Goal: Task Accomplishment & Management: Manage account settings

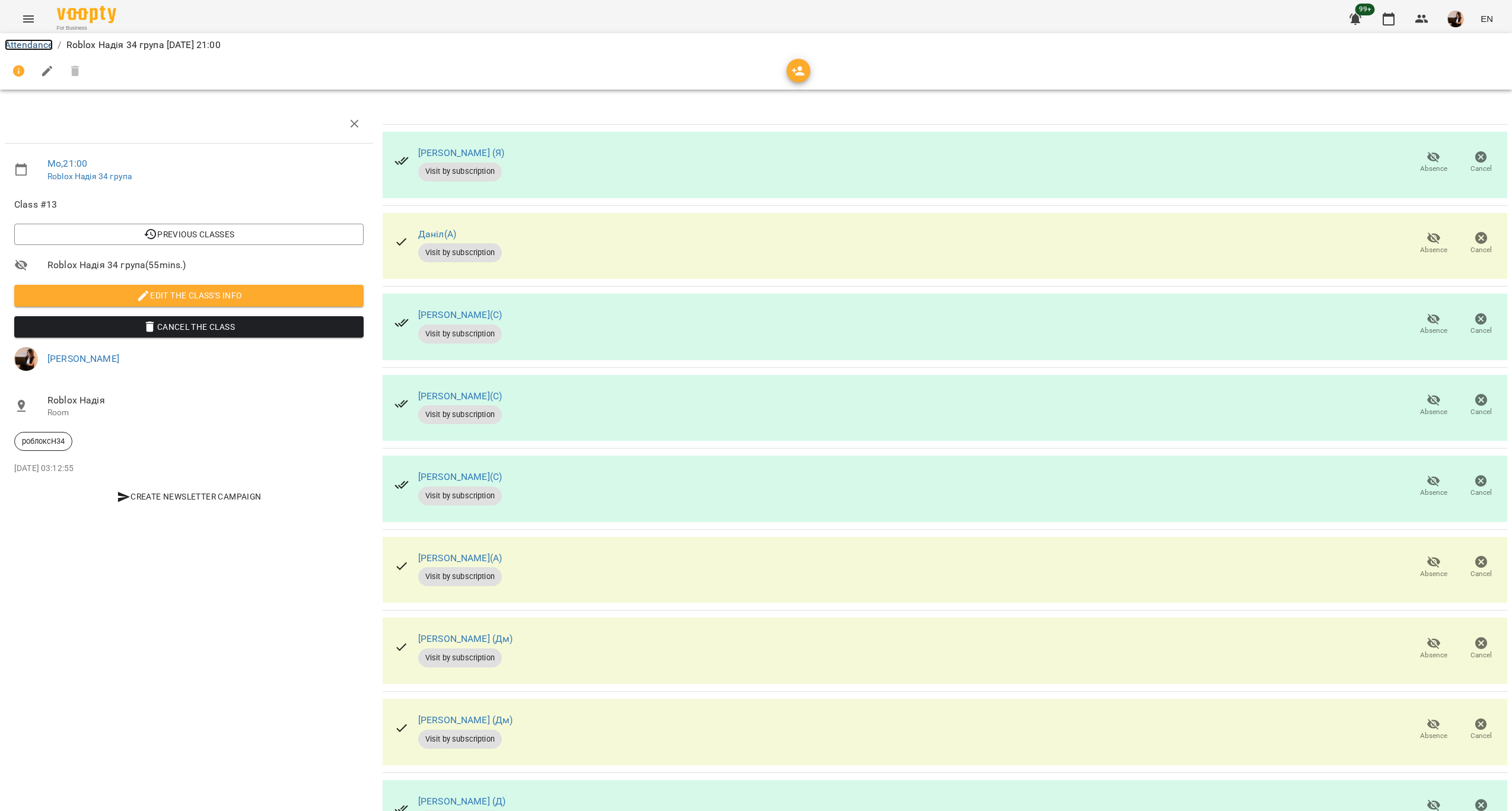
click at [47, 41] on link "Attendance" at bounding box center [29, 44] width 48 height 11
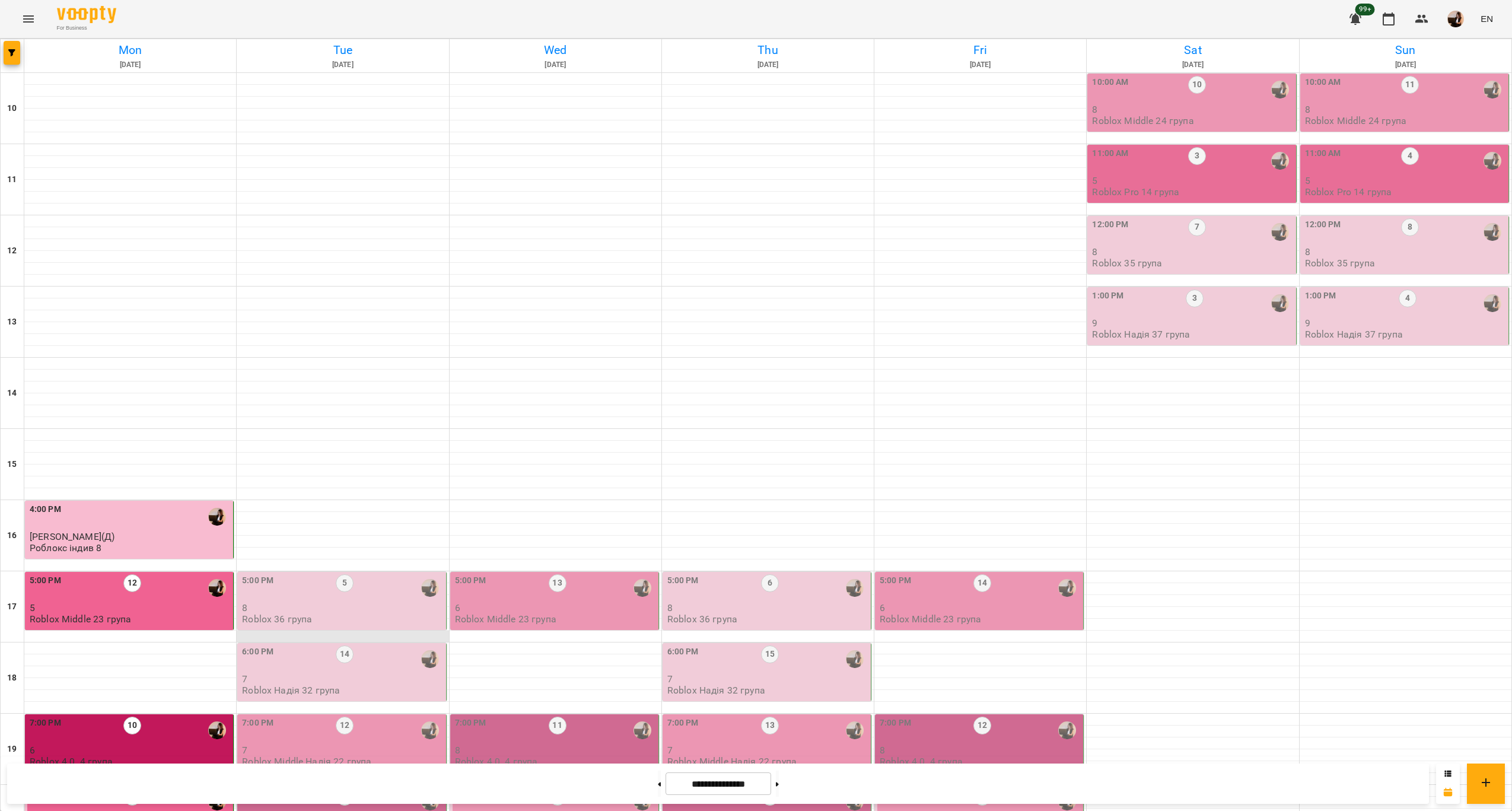
scroll to position [241, 0]
click at [388, 574] on div "5:00 PM 5" at bounding box center [342, 588] width 201 height 27
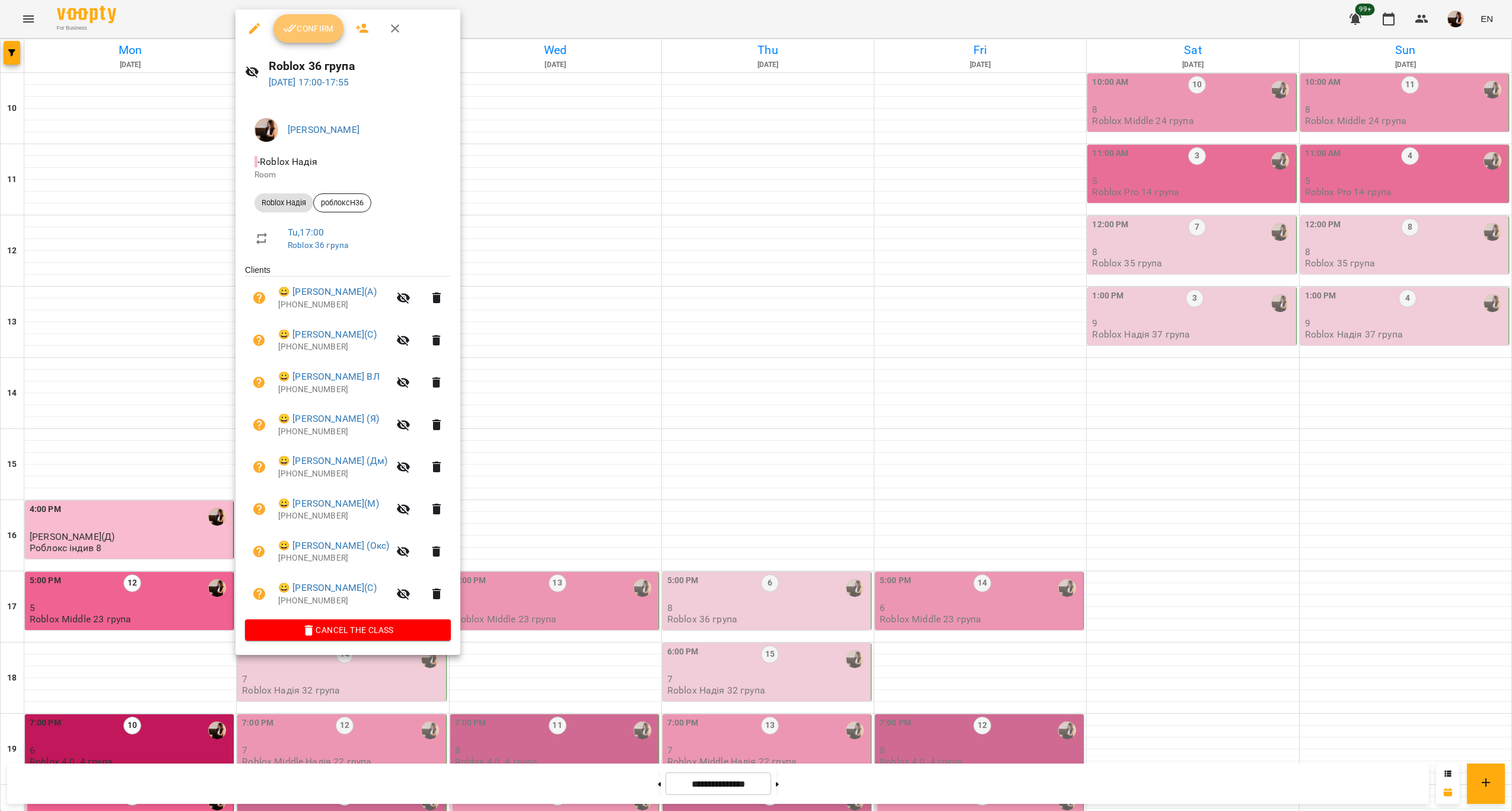
click at [301, 24] on span "Confirm" at bounding box center [308, 29] width 51 height 14
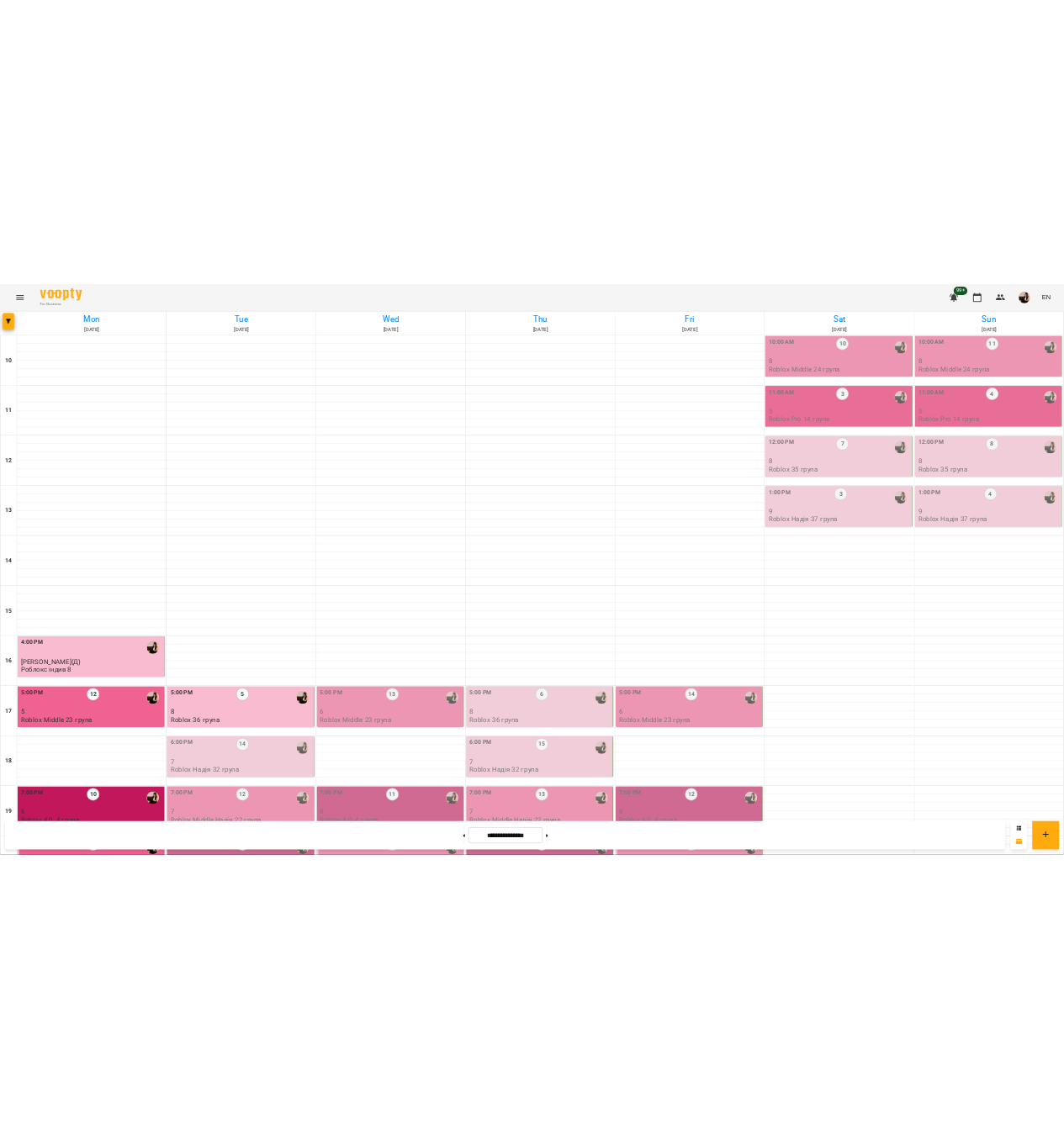
scroll to position [342, 0]
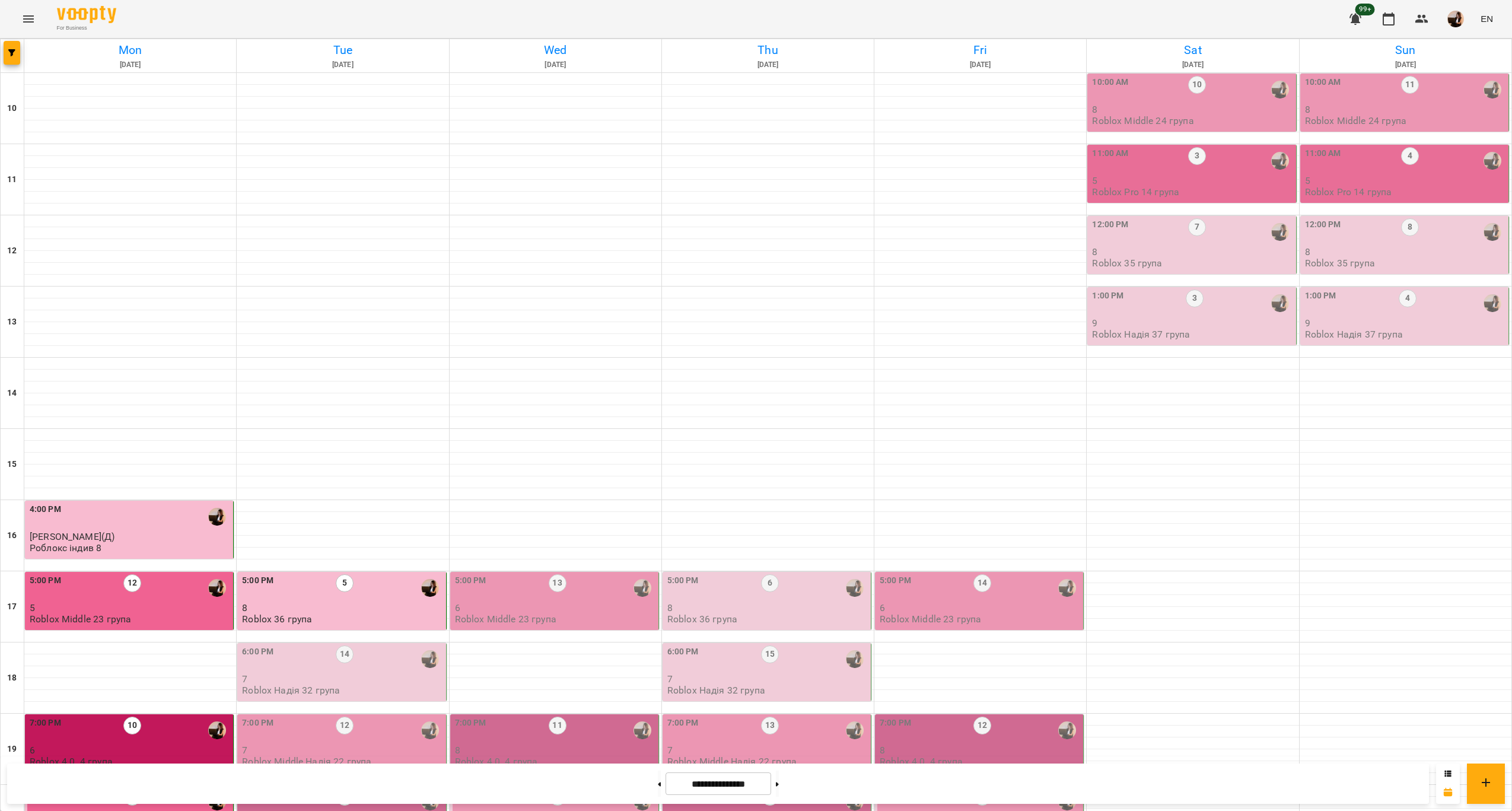
click at [362, 574] on div "5:00 PM 5" at bounding box center [342, 588] width 201 height 27
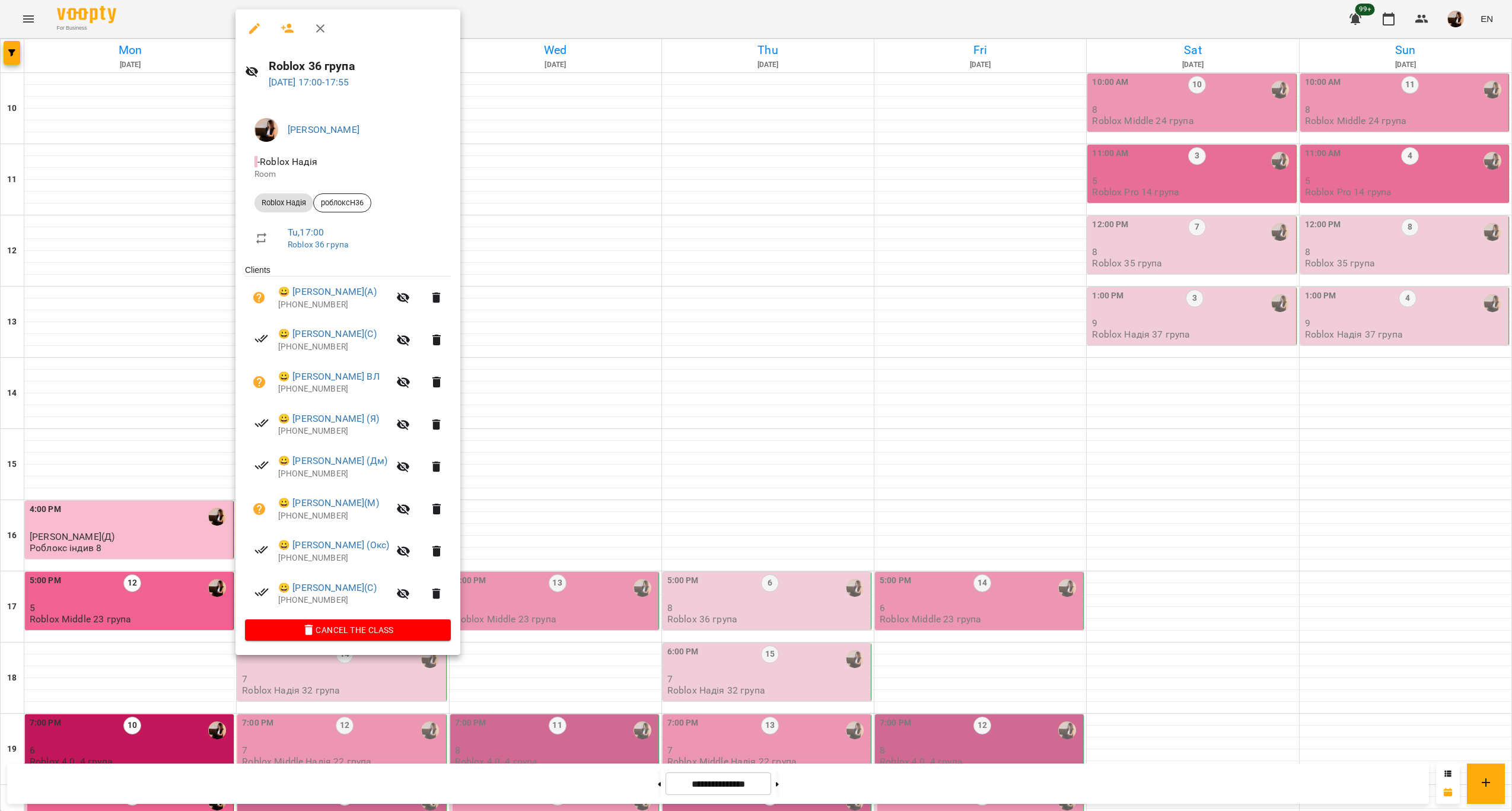
click at [765, 379] on div at bounding box center [756, 405] width 1512 height 811
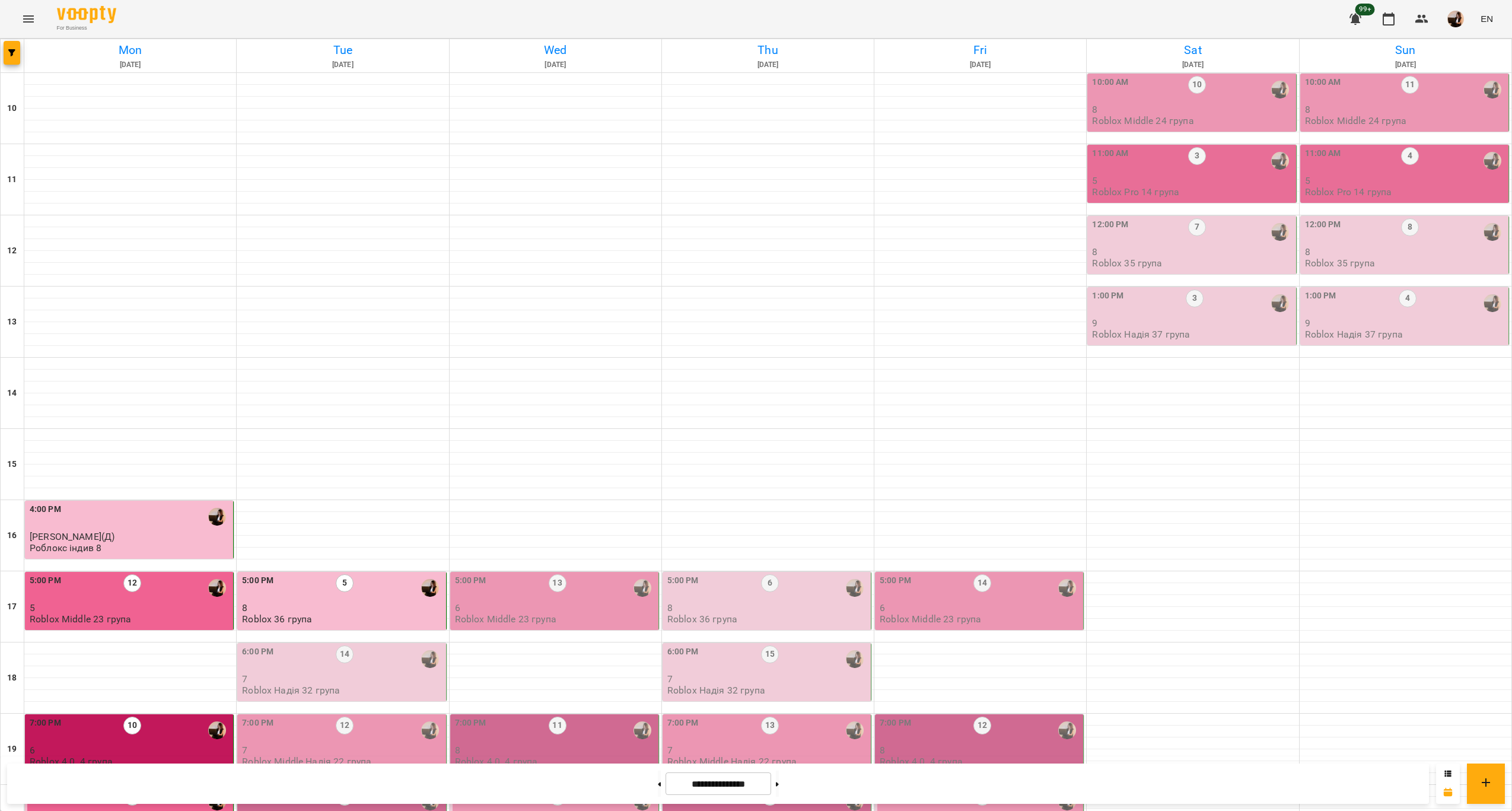
click at [1362, 10] on span "99+" at bounding box center [1366, 9] width 19 height 12
click at [1358, 16] on icon "button" at bounding box center [1355, 19] width 12 height 11
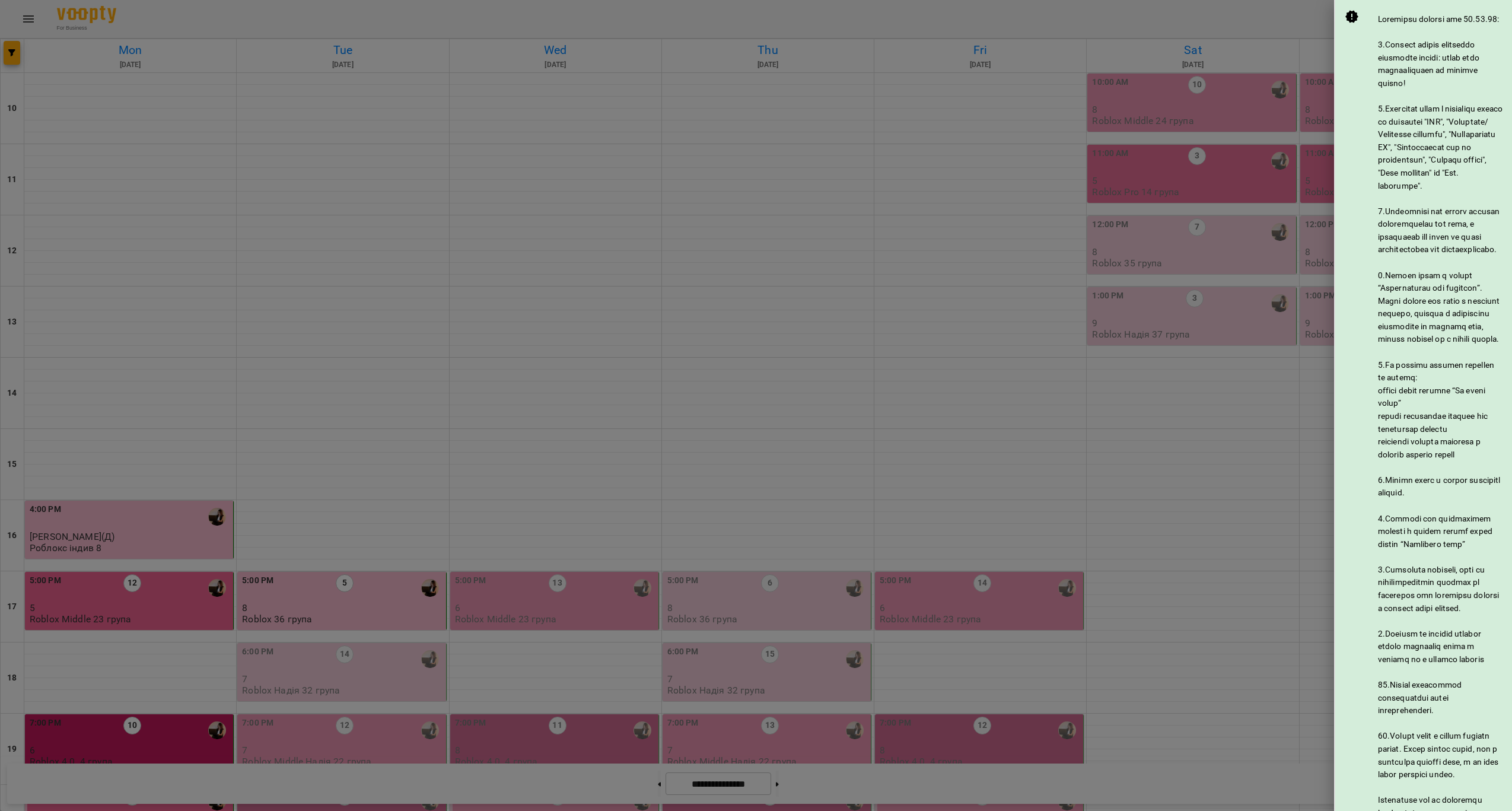
click at [1455, 11] on div "@vooptynews" at bounding box center [1424, 423] width 158 height 827
click at [1283, 45] on div at bounding box center [756, 405] width 1512 height 811
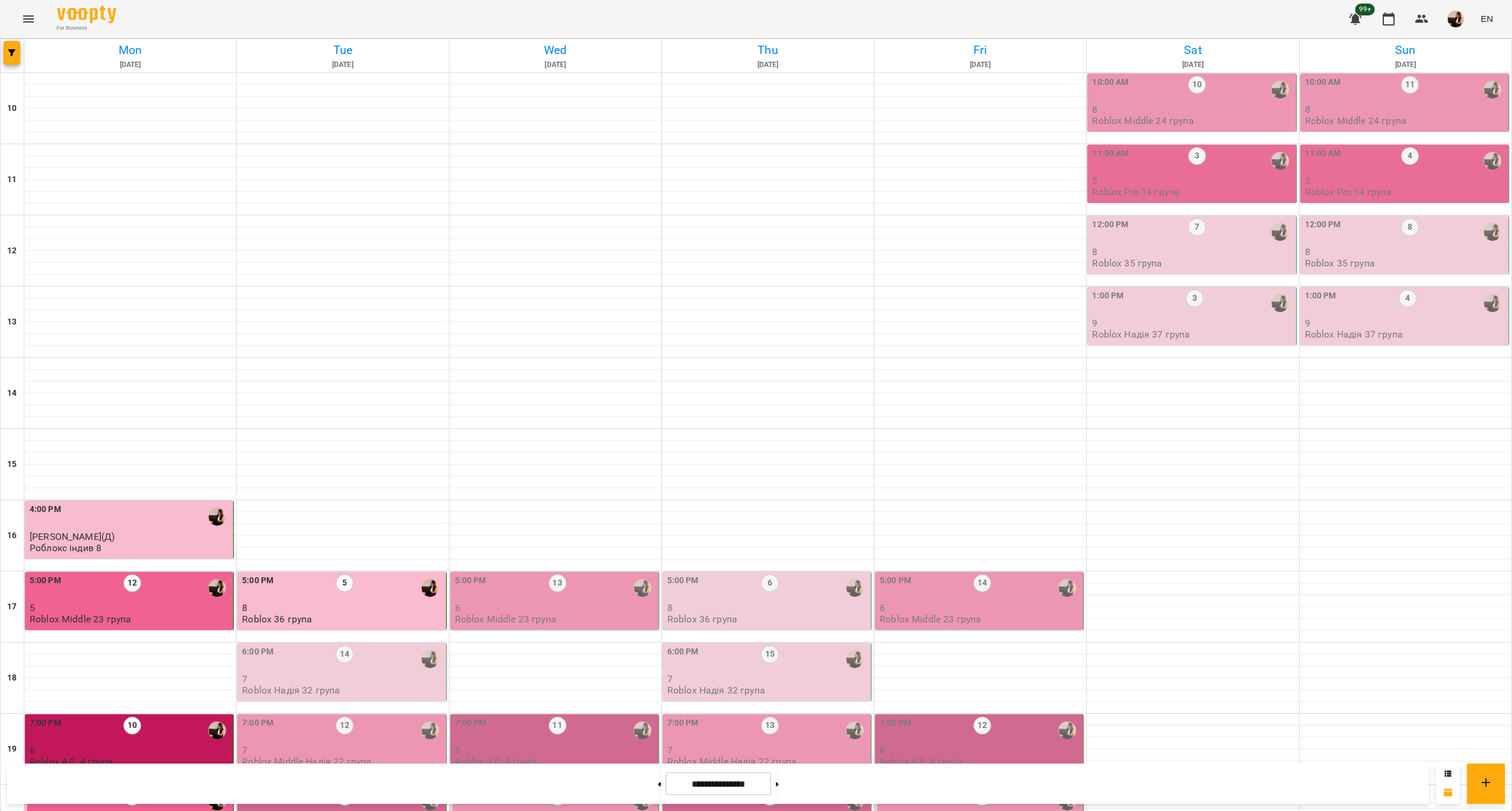
click at [423, 650] on img "Надія Шрай" at bounding box center [430, 659] width 17 height 18
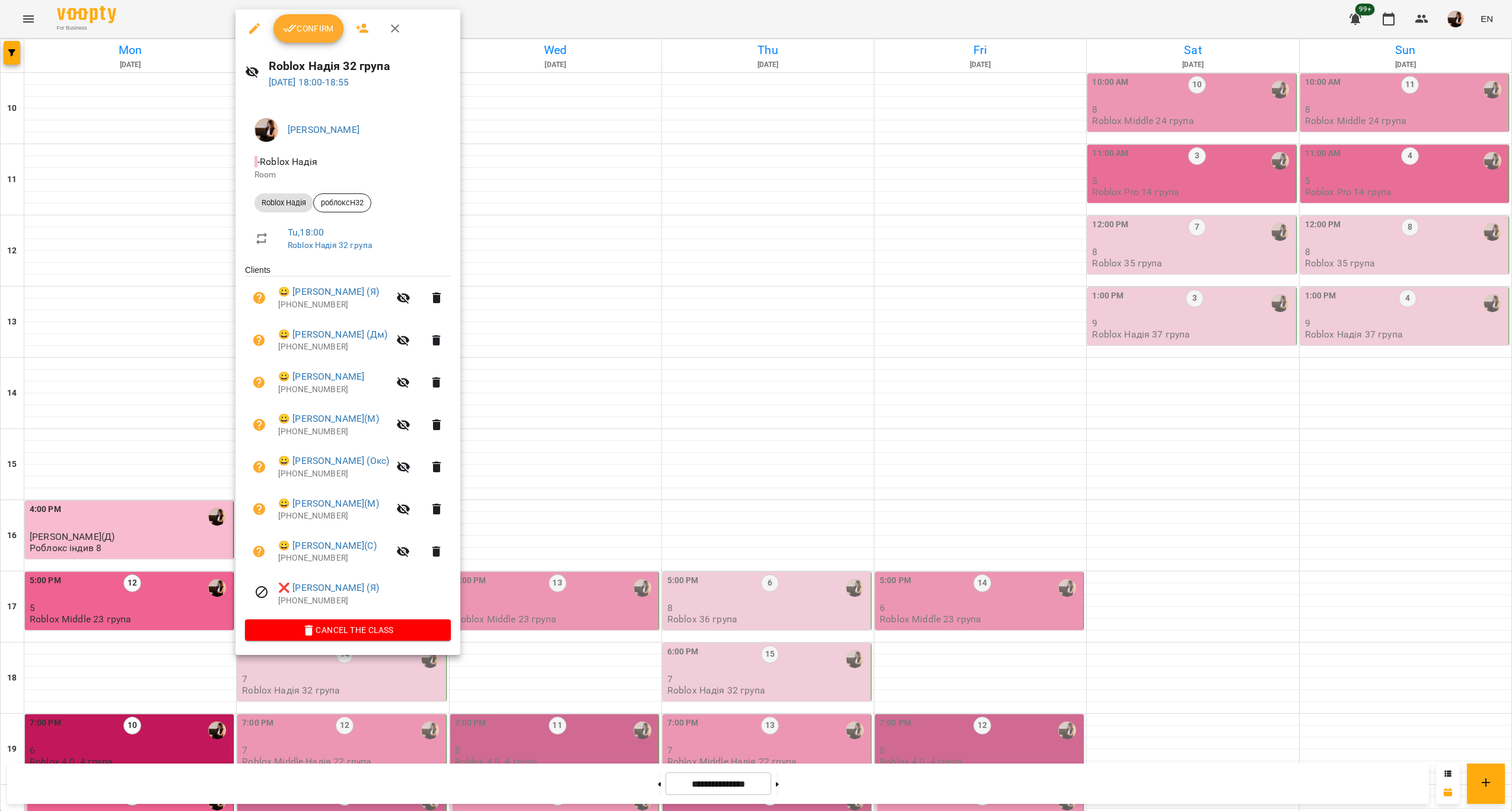
click at [314, 34] on span "Confirm" at bounding box center [308, 29] width 51 height 14
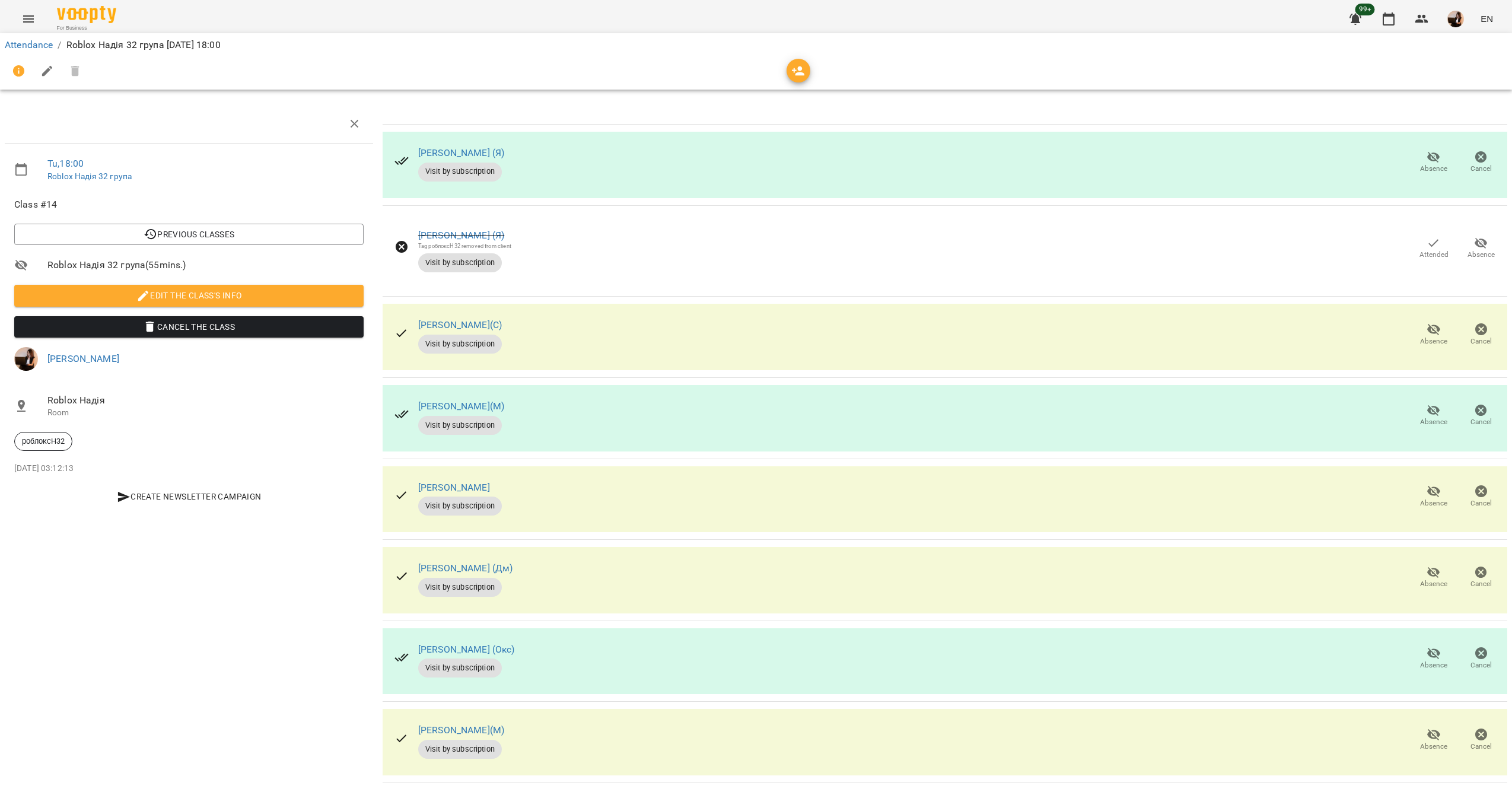
click at [1229, 123] on th at bounding box center [944, 115] width 1124 height 19
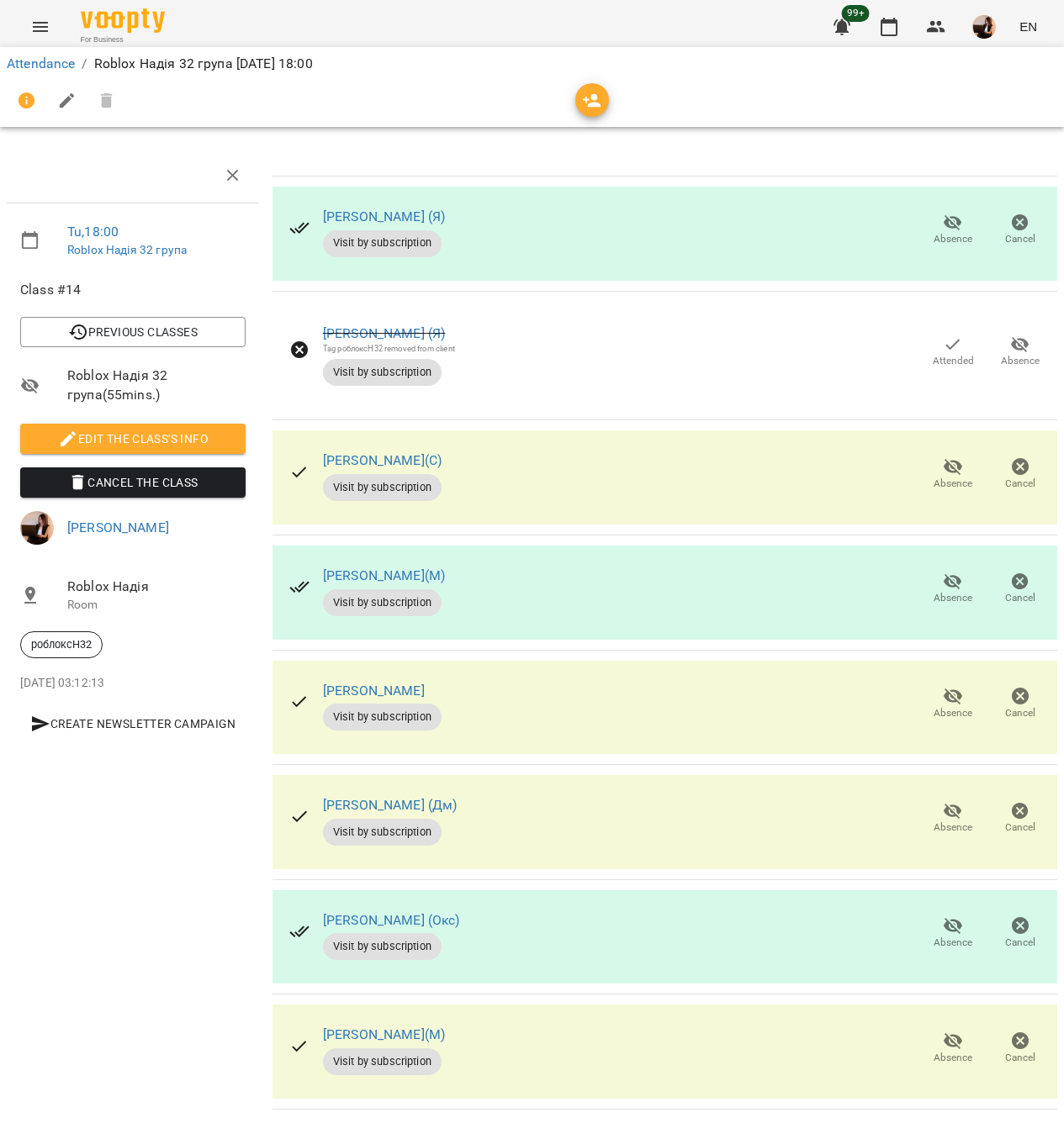
click at [944, 462] on icon "button" at bounding box center [953, 467] width 18 height 16
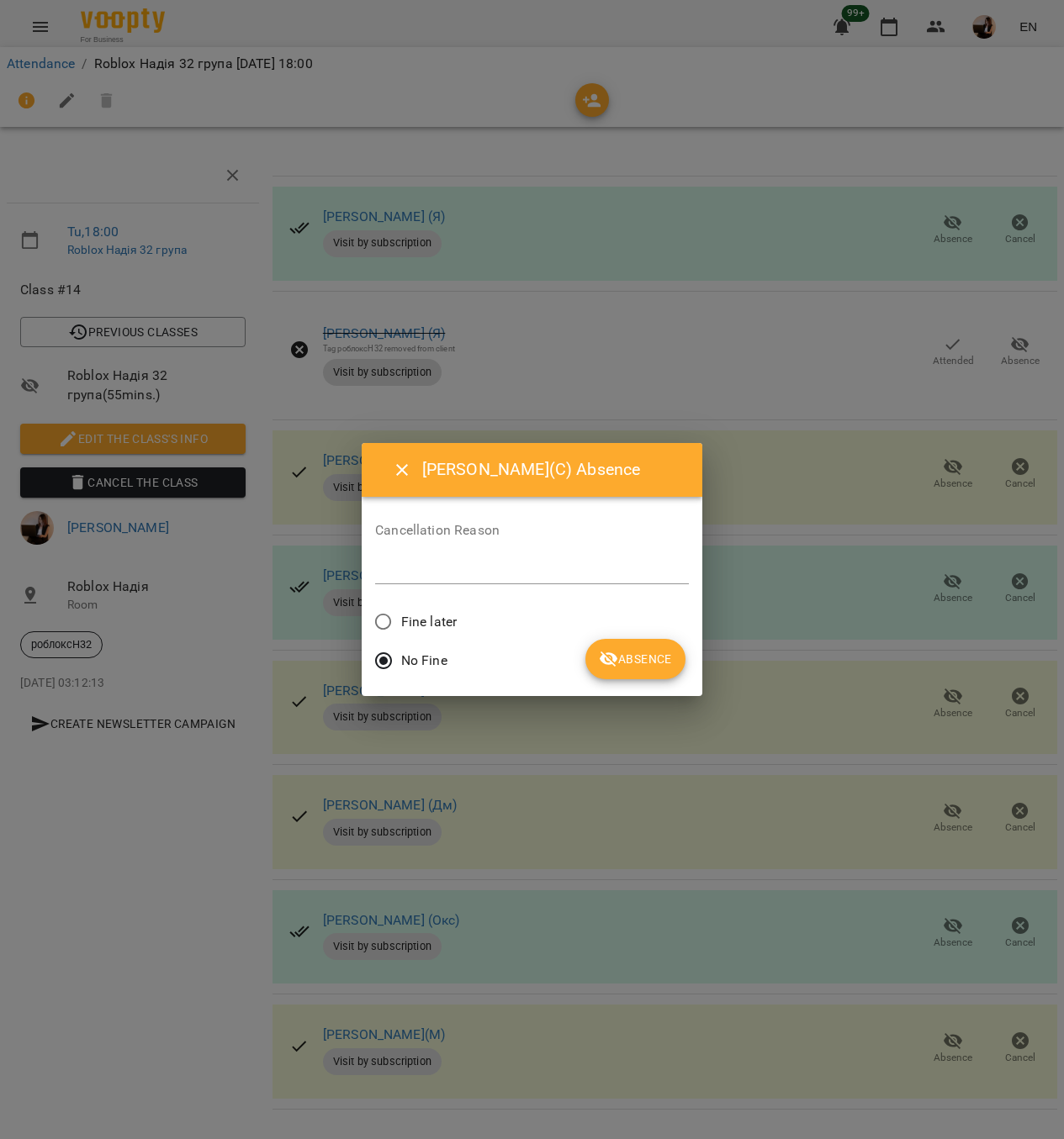
click at [453, 612] on span "Fine later" at bounding box center [429, 622] width 55 height 20
click at [628, 641] on button "Absence" at bounding box center [635, 660] width 100 height 40
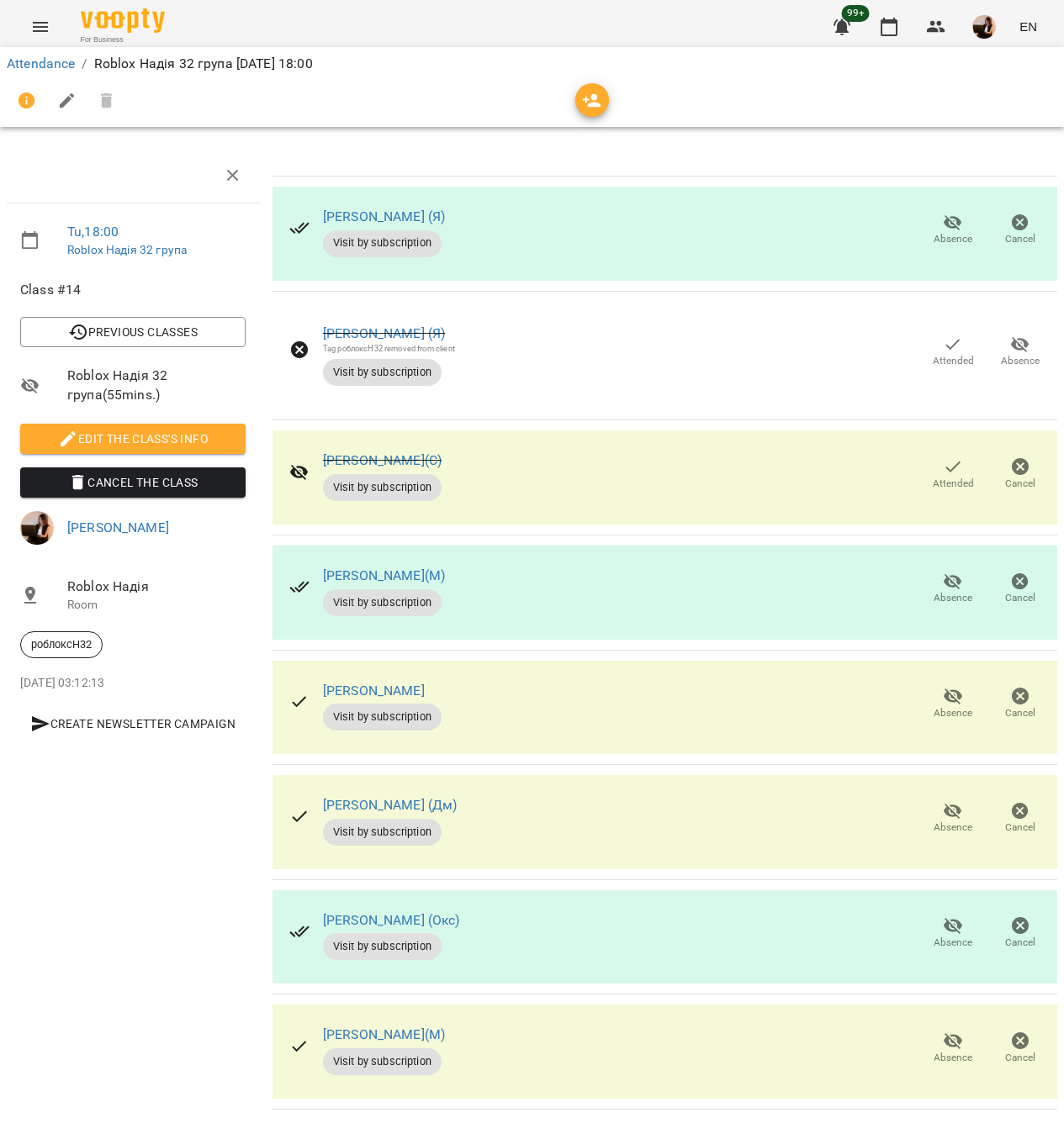
click at [943, 571] on icon "button" at bounding box center [953, 581] width 20 height 20
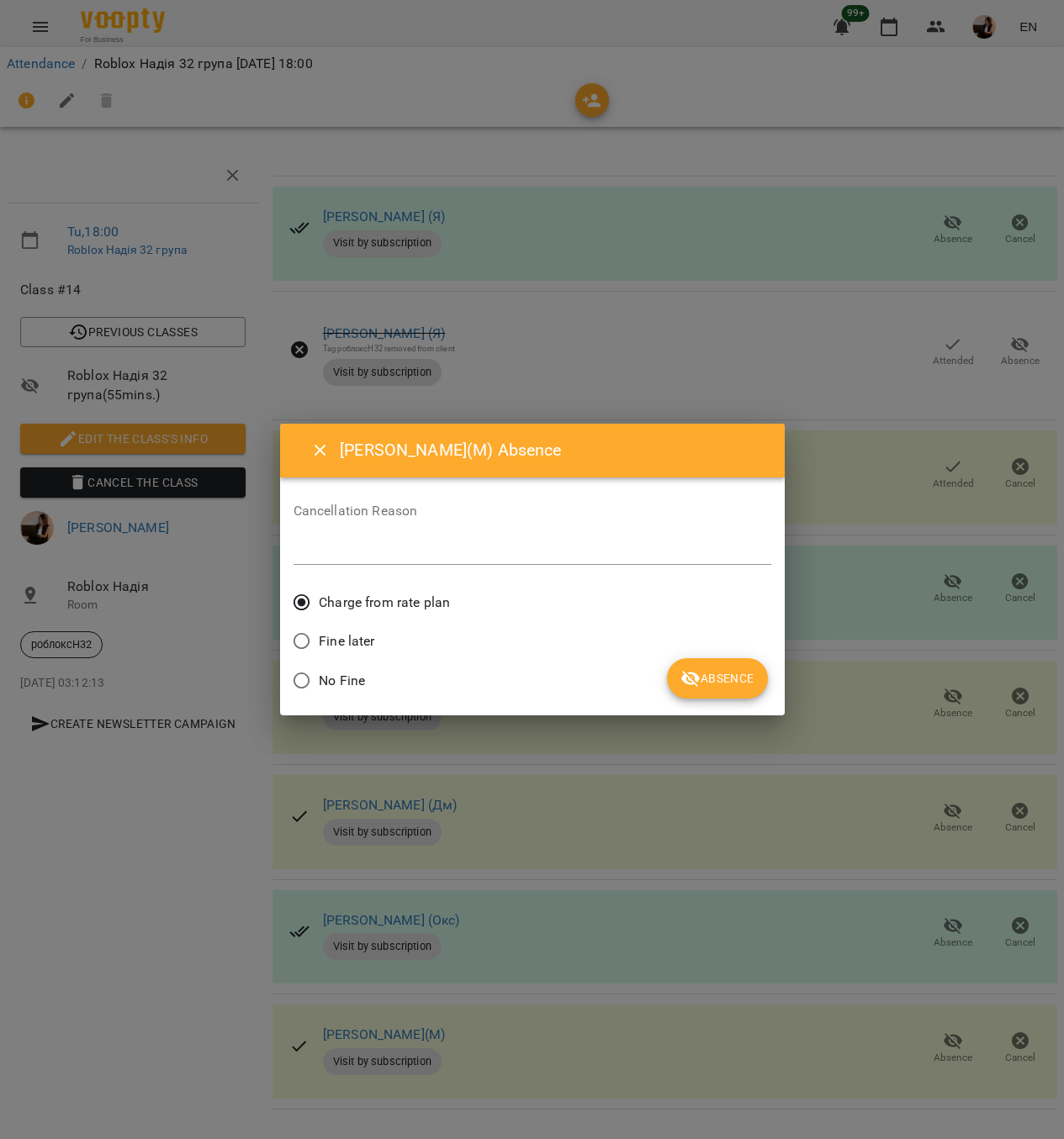
click at [739, 656] on div "Fine later" at bounding box center [532, 643] width 478 height 39
click at [732, 670] on span "Absence" at bounding box center [718, 679] width 74 height 20
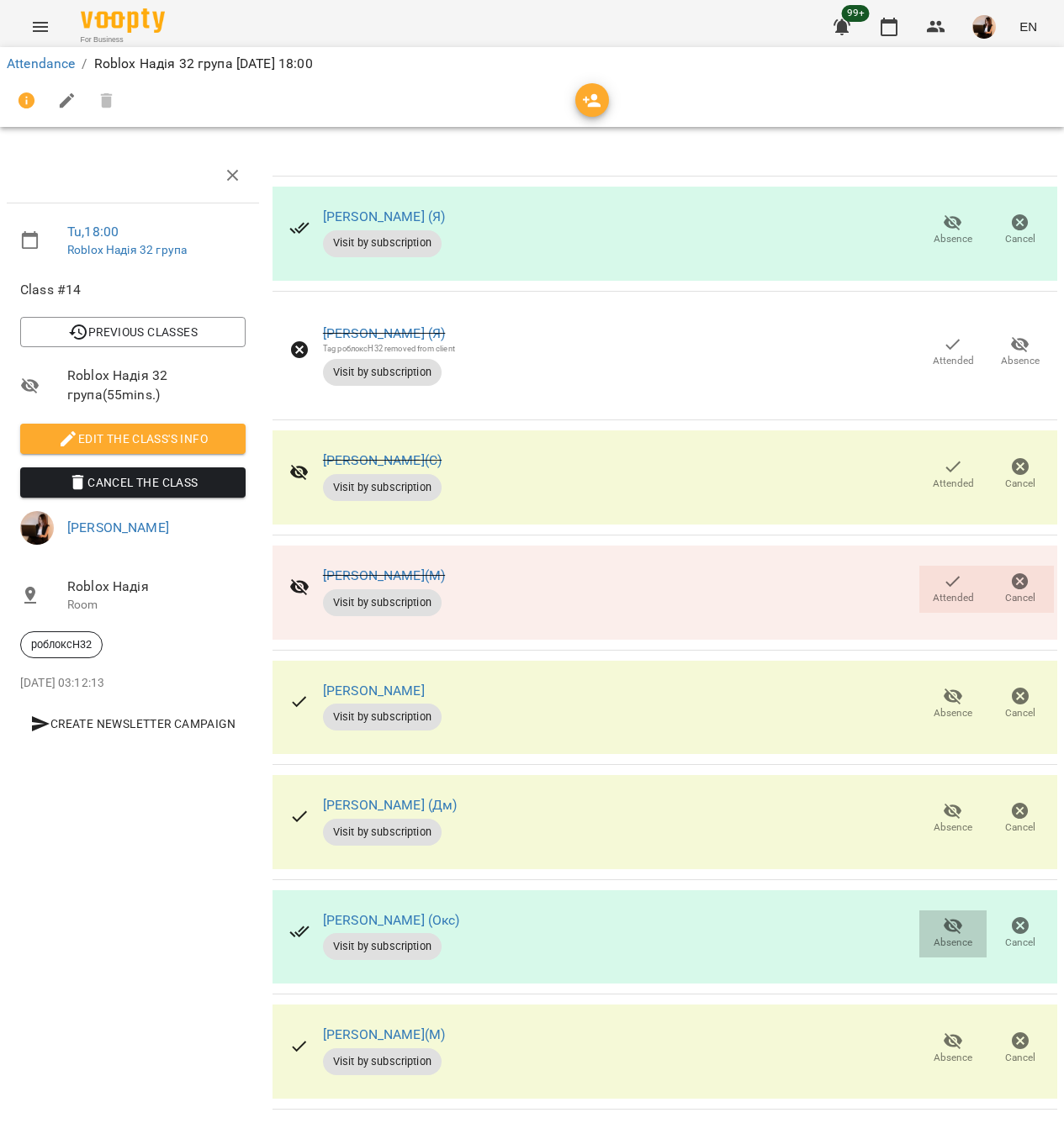
click at [919, 914] on button "Absence" at bounding box center [952, 933] width 67 height 47
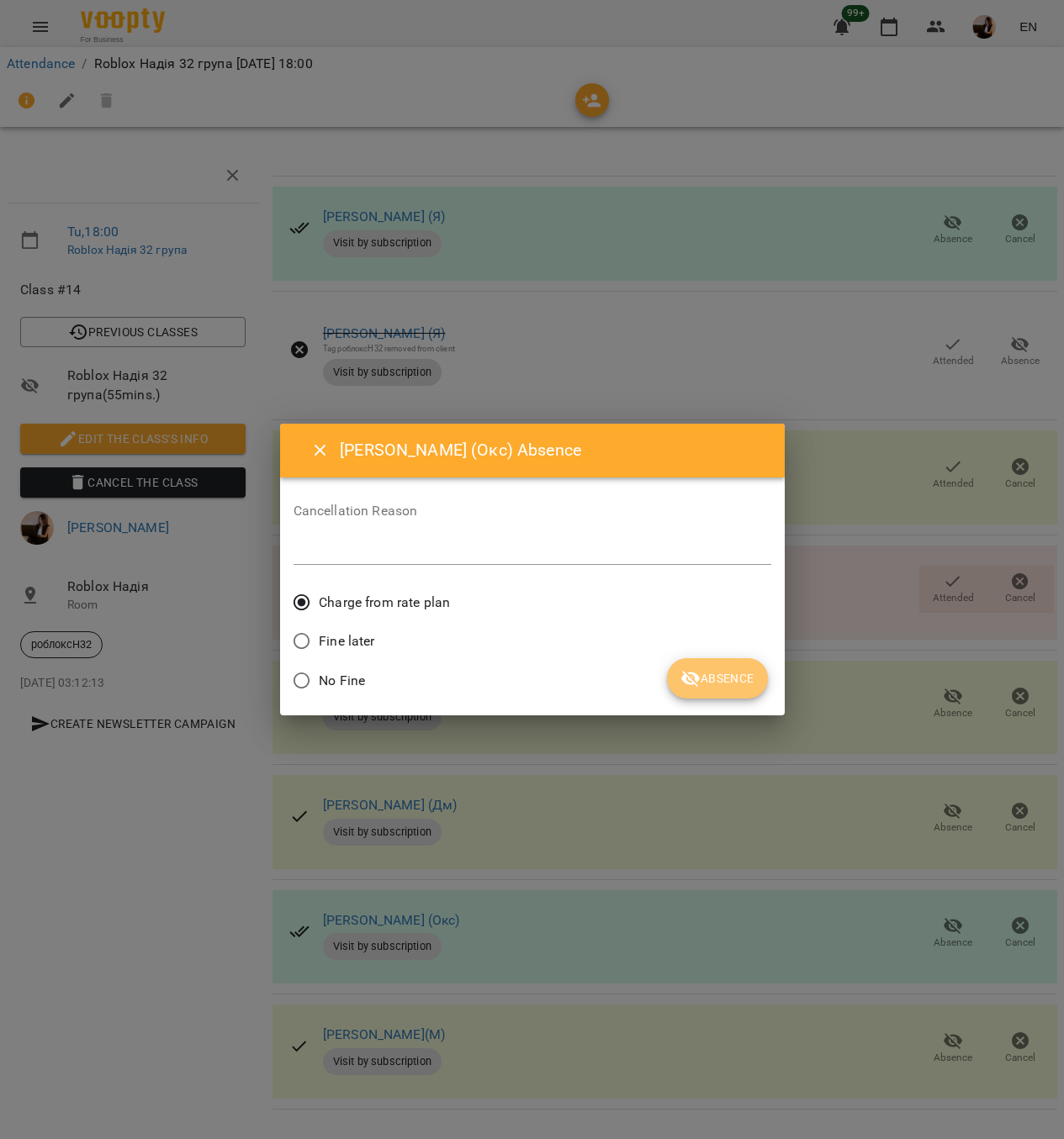
click at [719, 684] on span "Absence" at bounding box center [718, 679] width 74 height 20
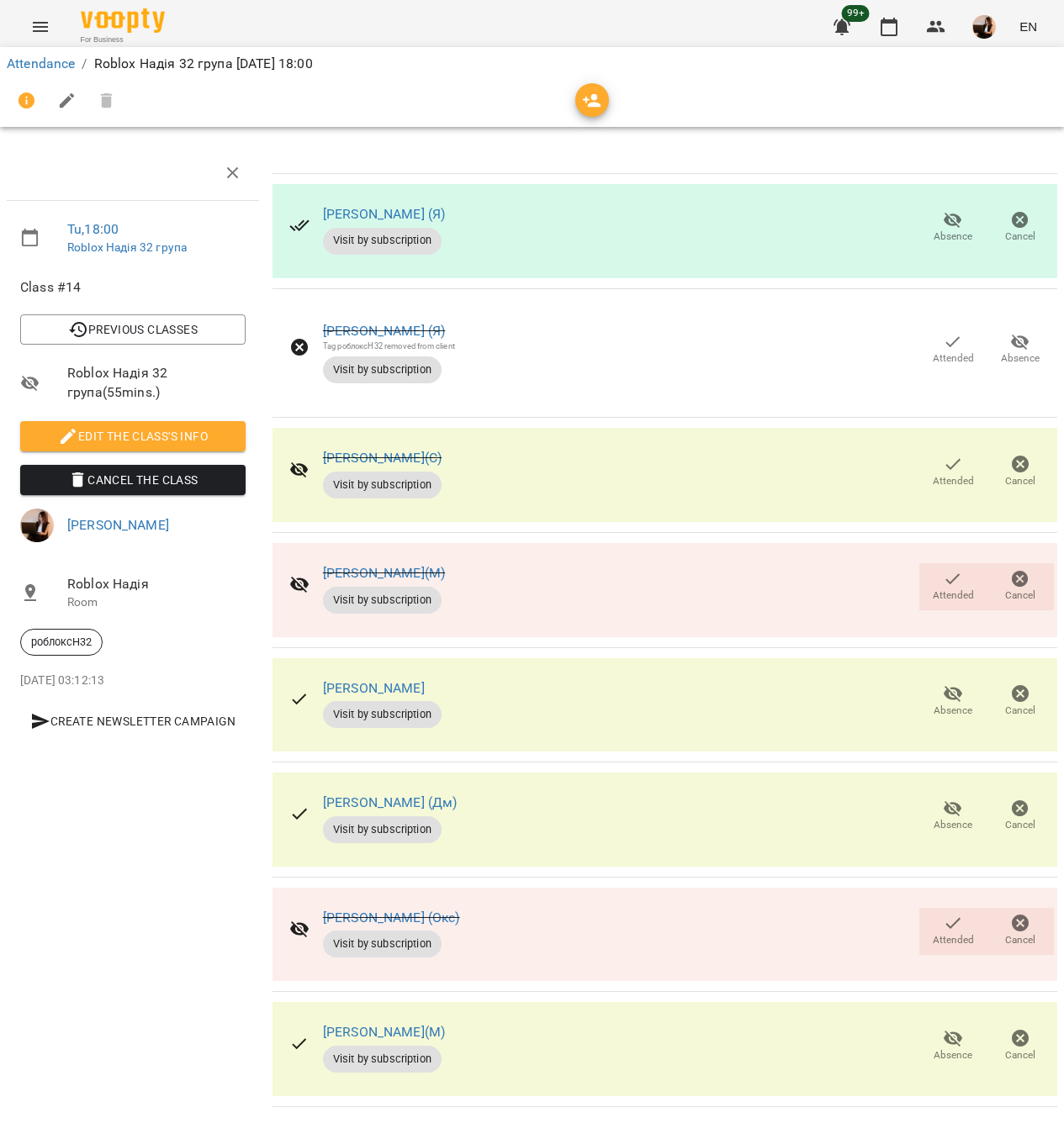
scroll to position [4, 0]
click at [919, 1025] on button "Absence" at bounding box center [952, 1044] width 67 height 47
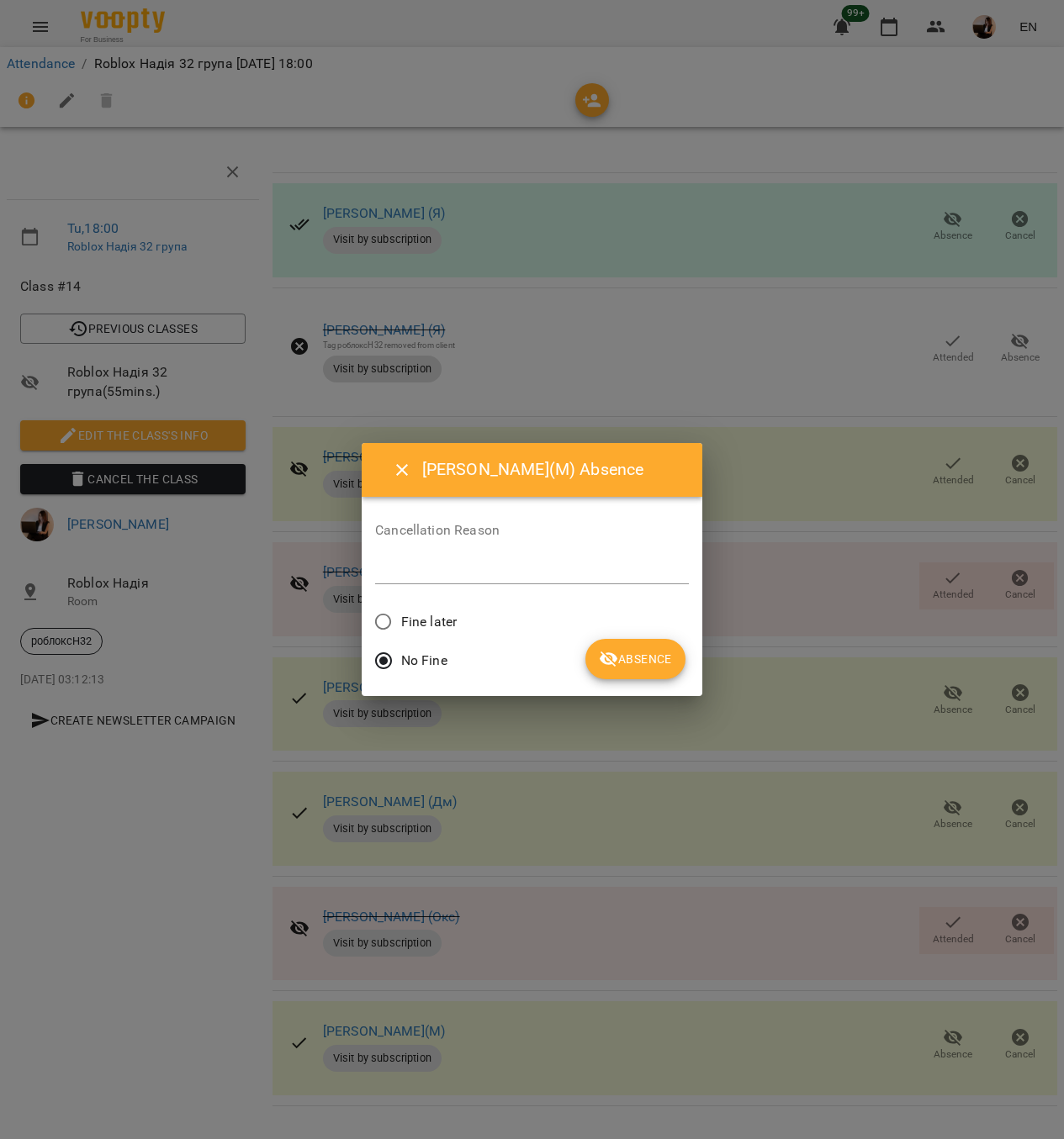
click at [448, 613] on span "Fine later" at bounding box center [429, 622] width 55 height 20
click at [594, 652] on button "Absence" at bounding box center [635, 660] width 100 height 40
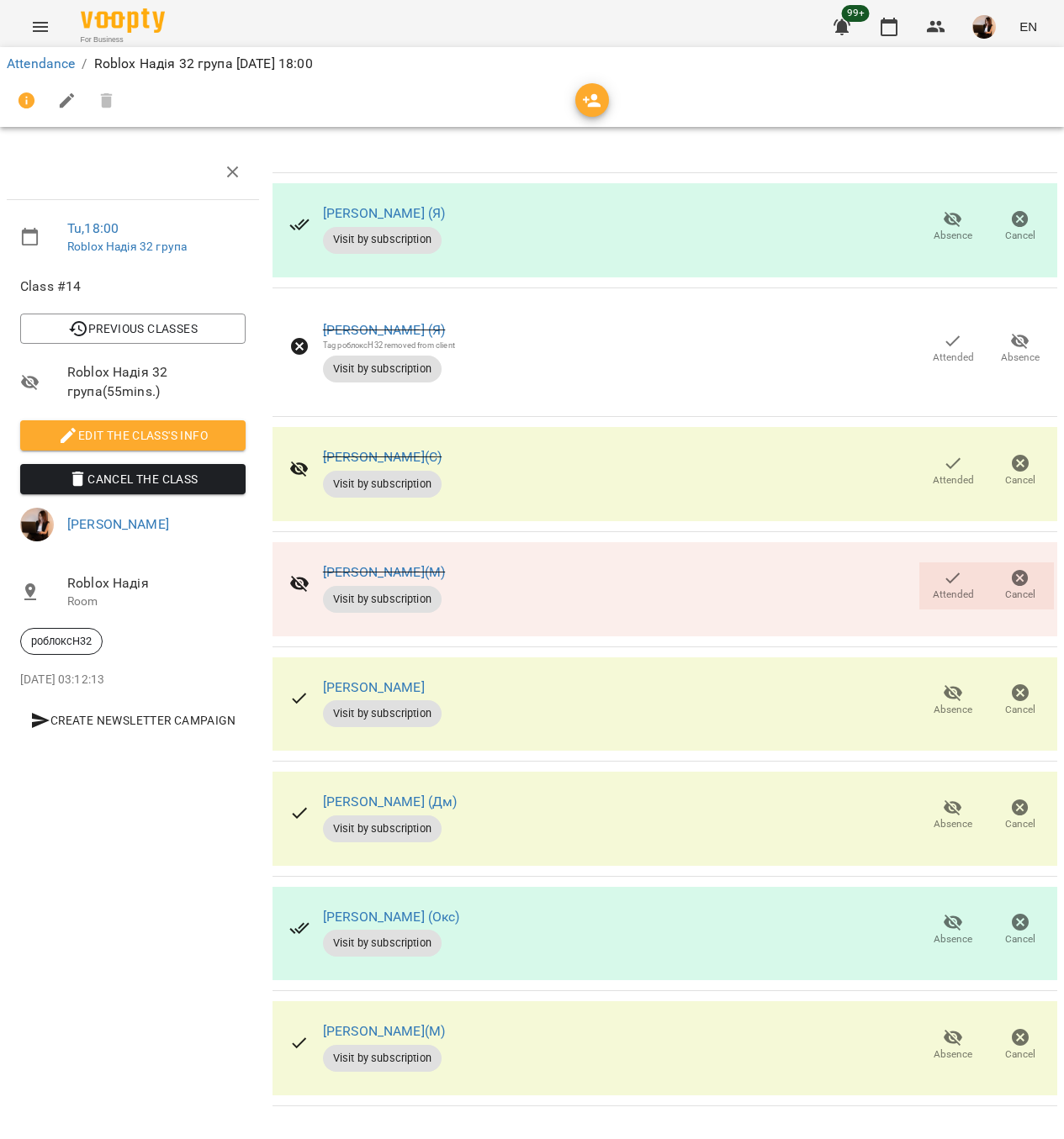
scroll to position [0, 0]
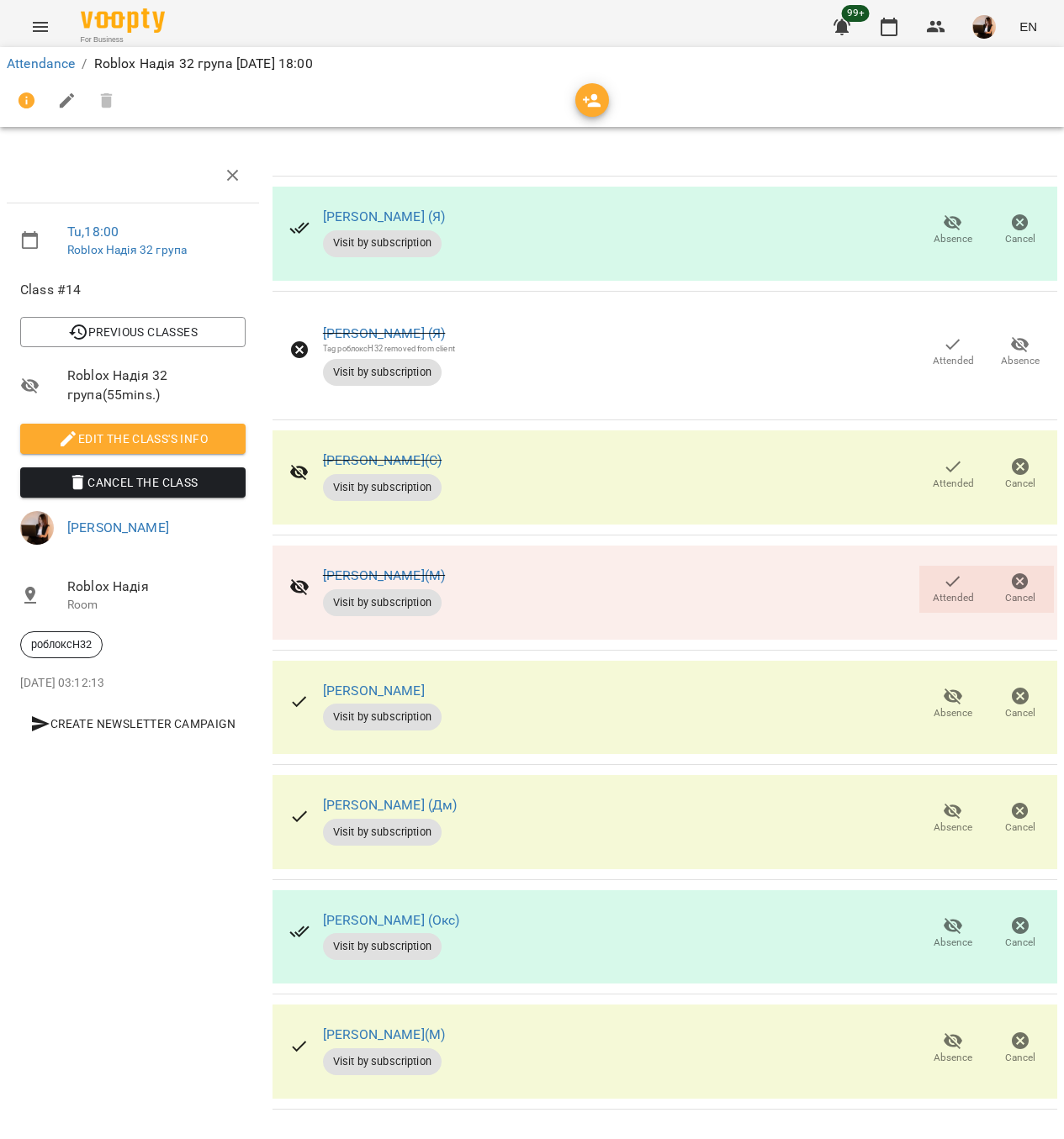
click at [943, 1032] on icon "button" at bounding box center [953, 1041] width 20 height 20
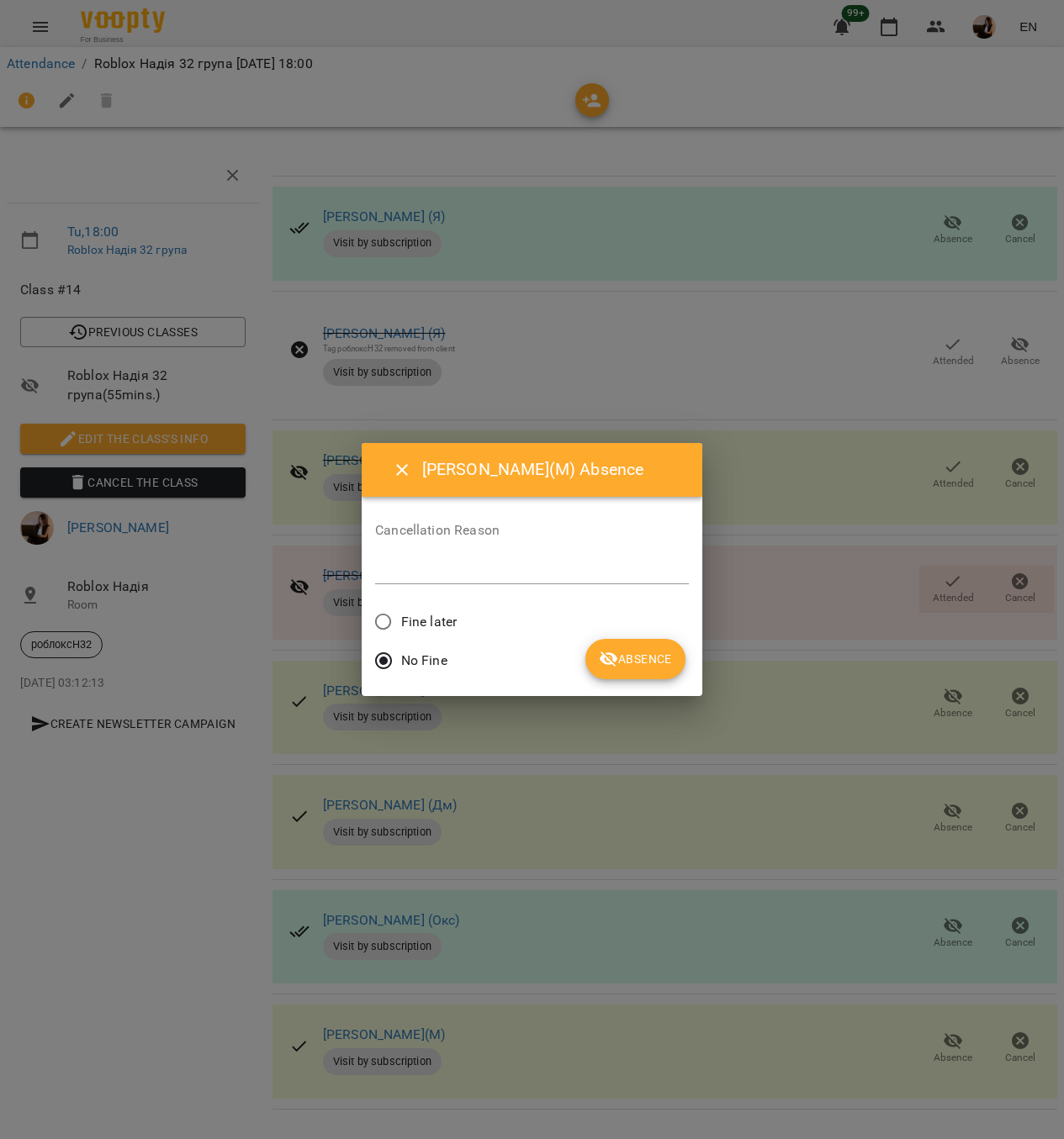
click at [461, 626] on div "Fine later" at bounding box center [531, 624] width 313 height 39
click at [418, 613] on span "Fine later" at bounding box center [429, 622] width 55 height 20
click at [614, 649] on icon "submit" at bounding box center [609, 660] width 20 height 20
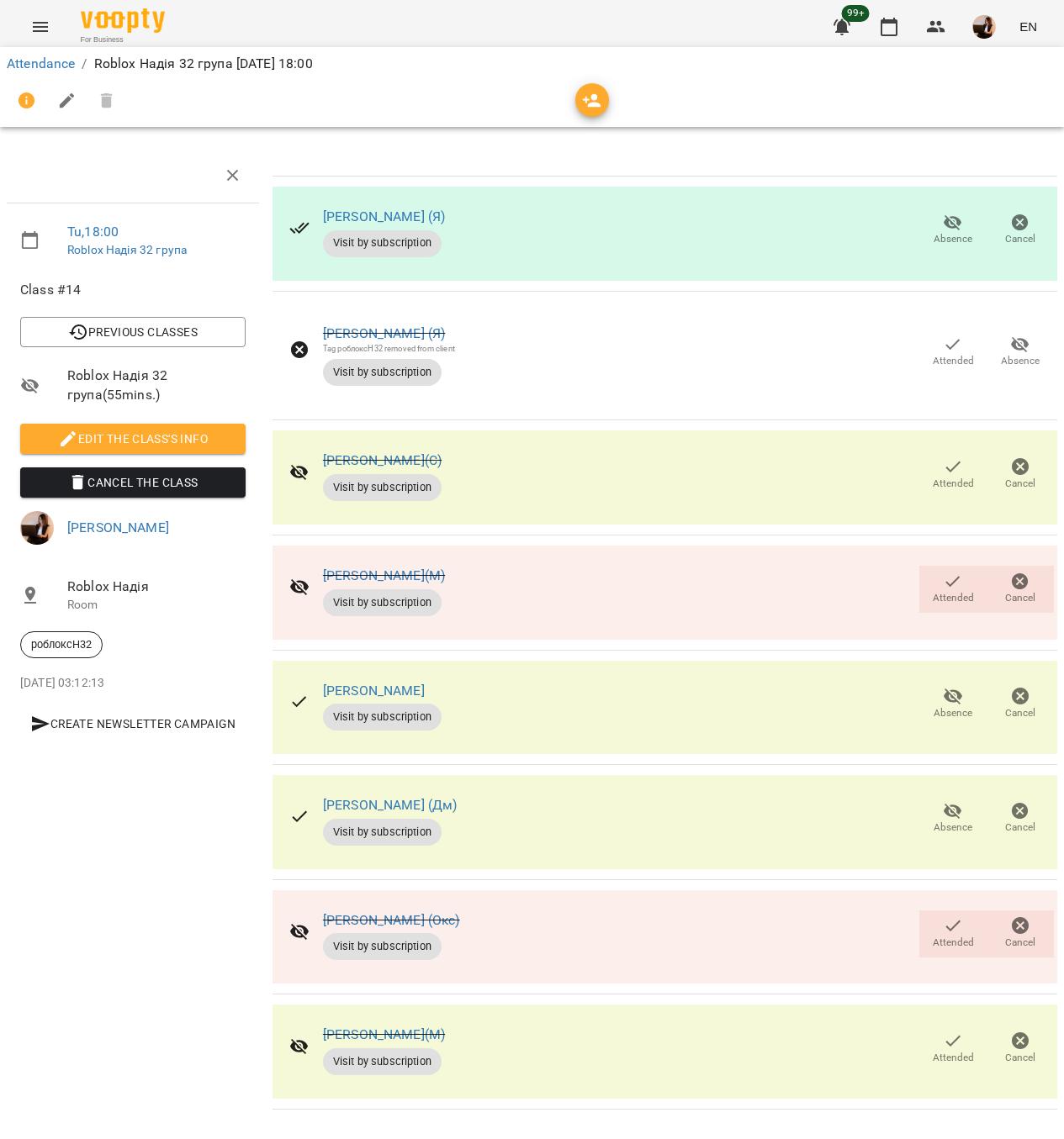
click at [36, 74] on div "Attendance / Roblox Надія 32 група Tue, 16 Sep 2025 18:00" at bounding box center [532, 63] width 1058 height 27
click at [32, 62] on link "Attendance" at bounding box center [40, 62] width 68 height 16
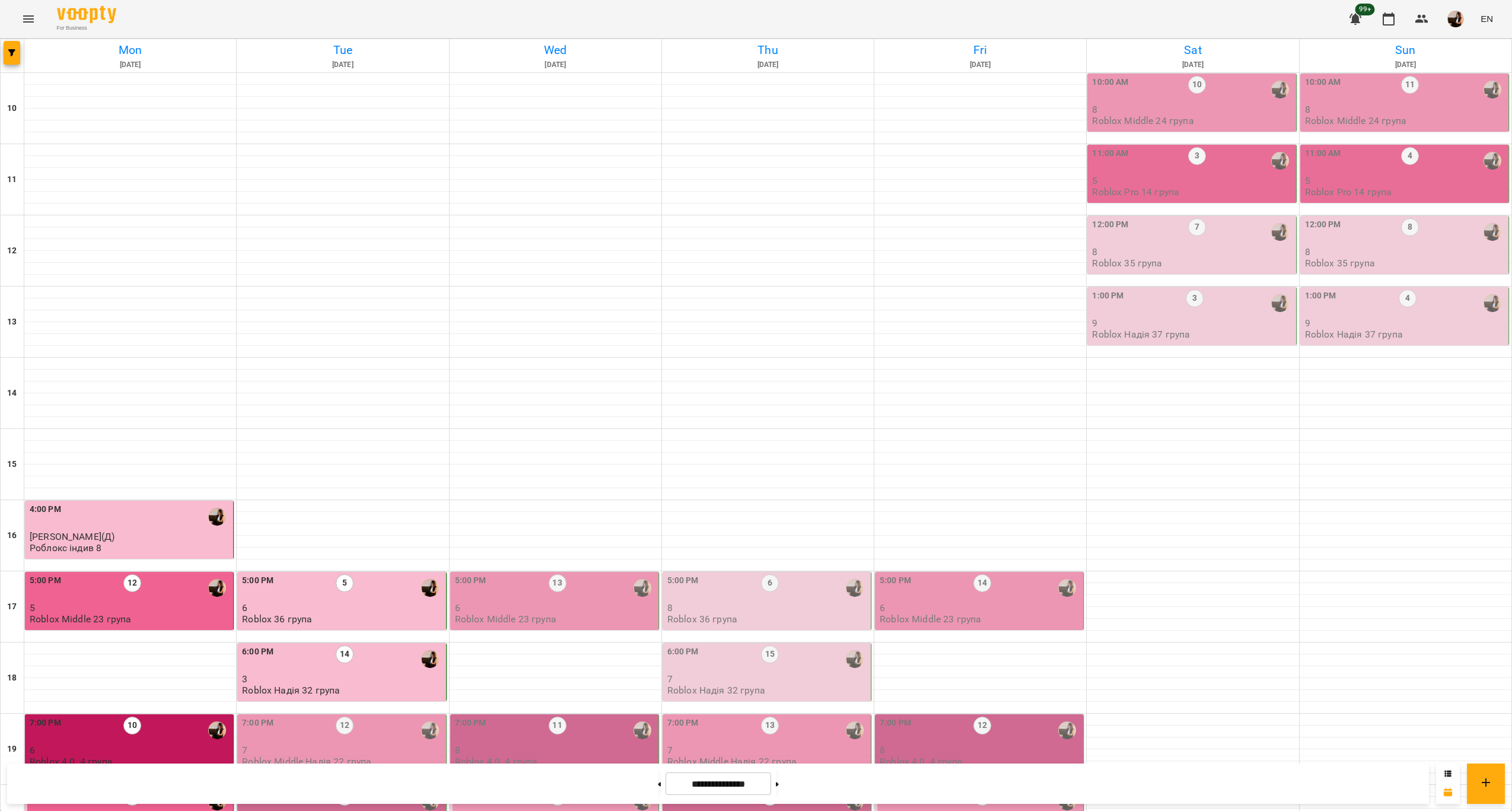
scroll to position [241, 0]
click at [411, 746] on p "7" at bounding box center [342, 751] width 201 height 10
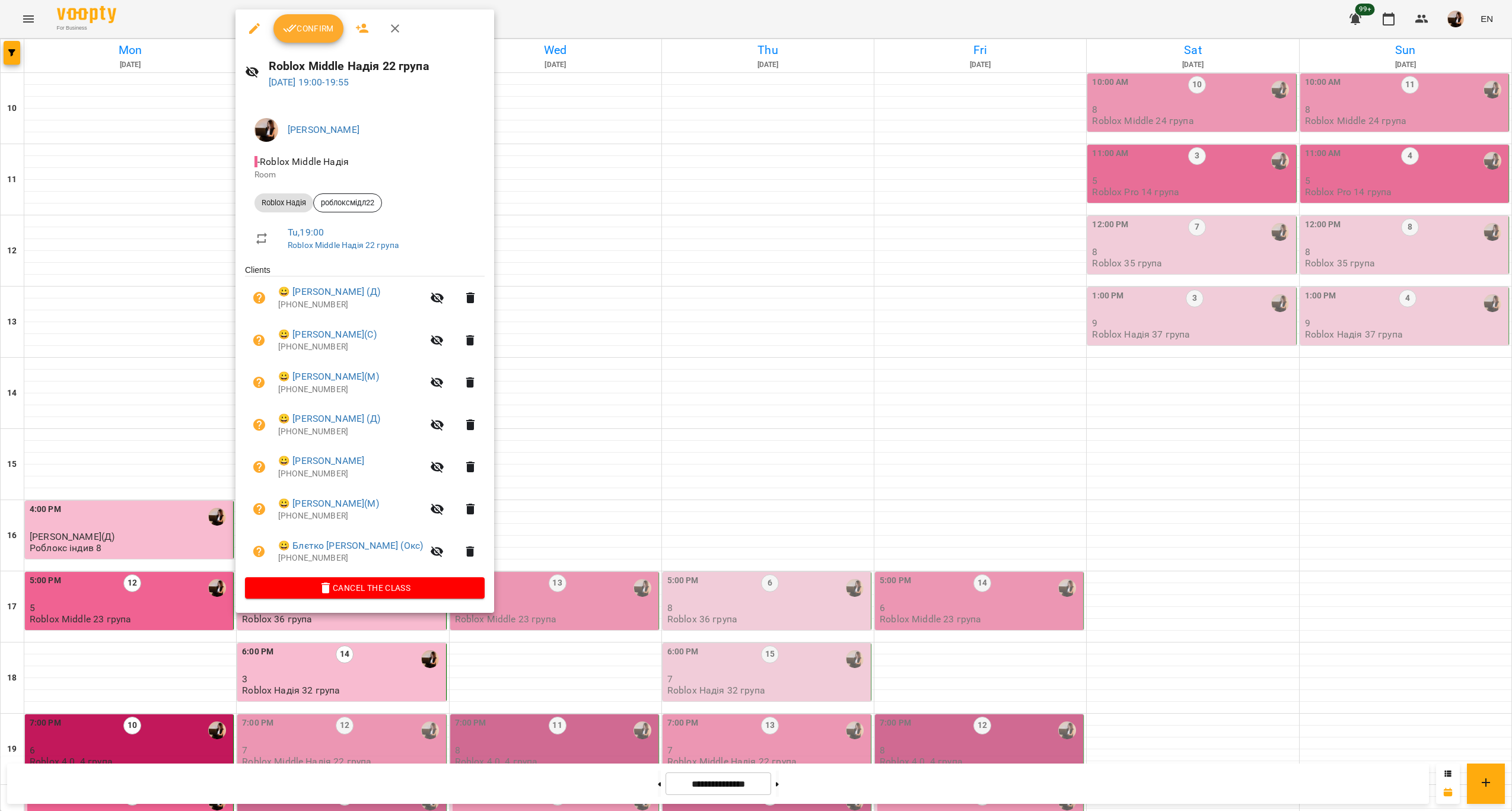
click at [560, 605] on div at bounding box center [756, 405] width 1512 height 811
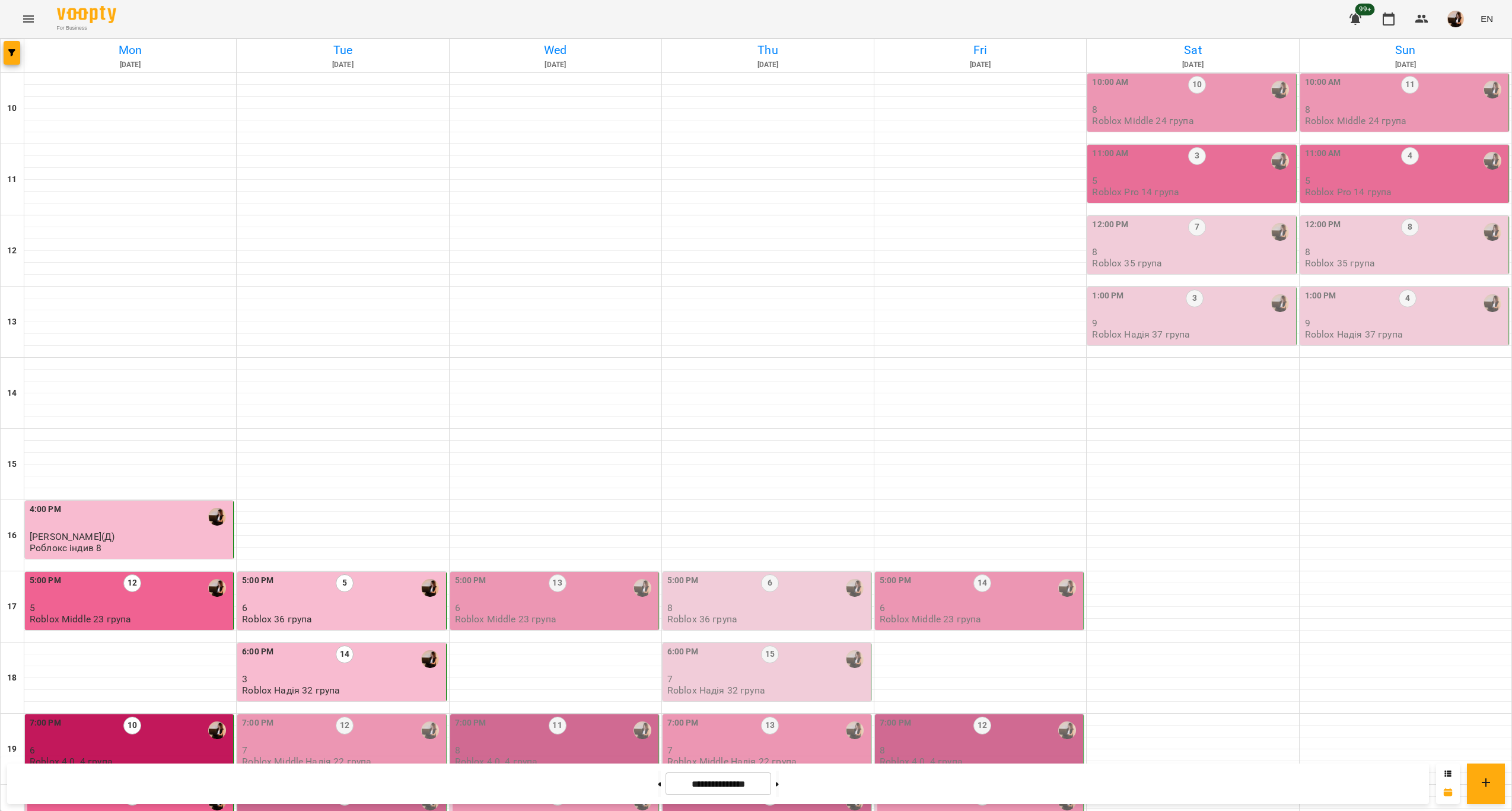
click at [374, 746] on p "7" at bounding box center [342, 751] width 201 height 10
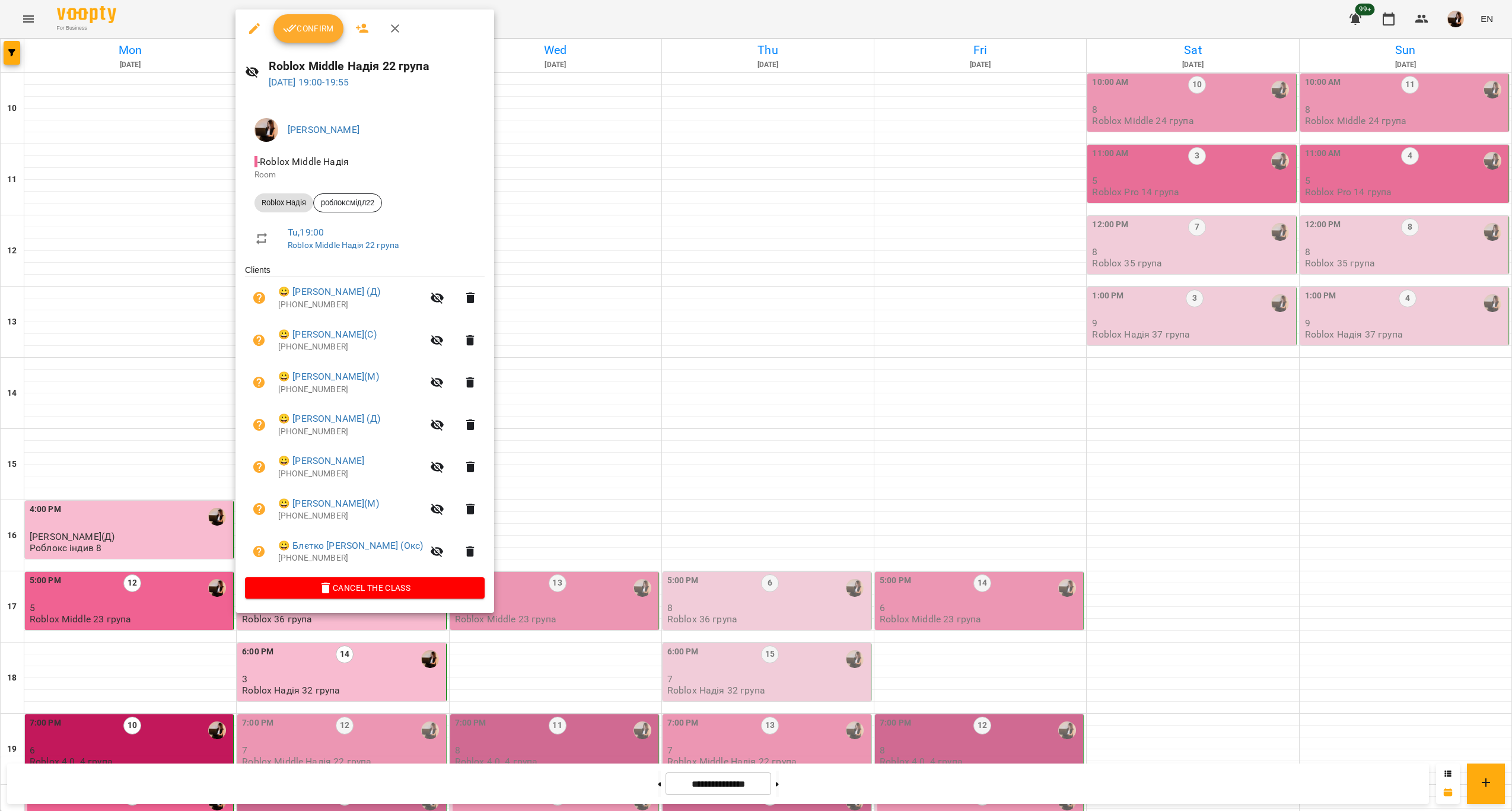
click at [399, 658] on div at bounding box center [756, 405] width 1512 height 811
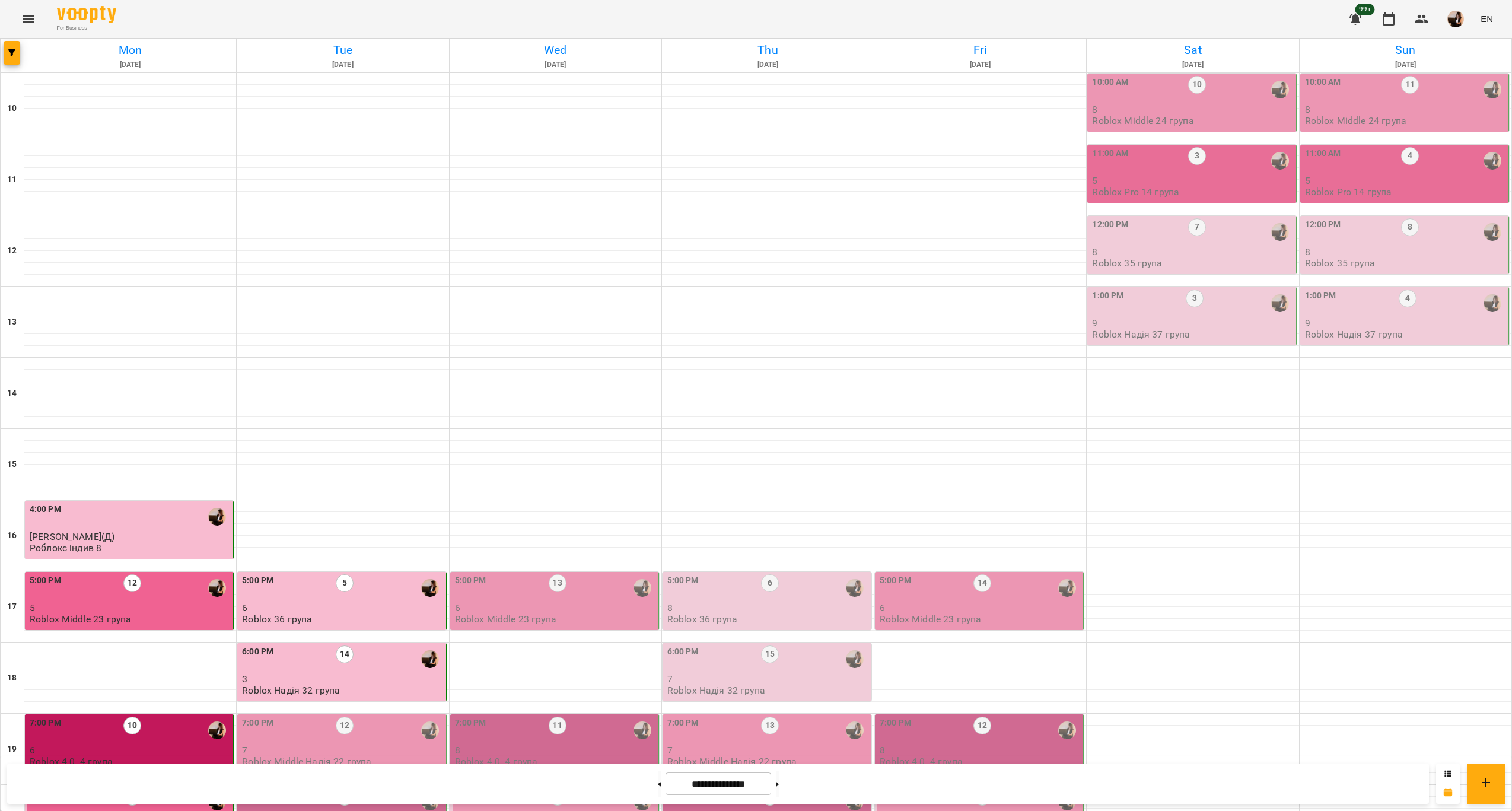
click at [369, 788] on div "8:00 PM 11" at bounding box center [342, 802] width 201 height 27
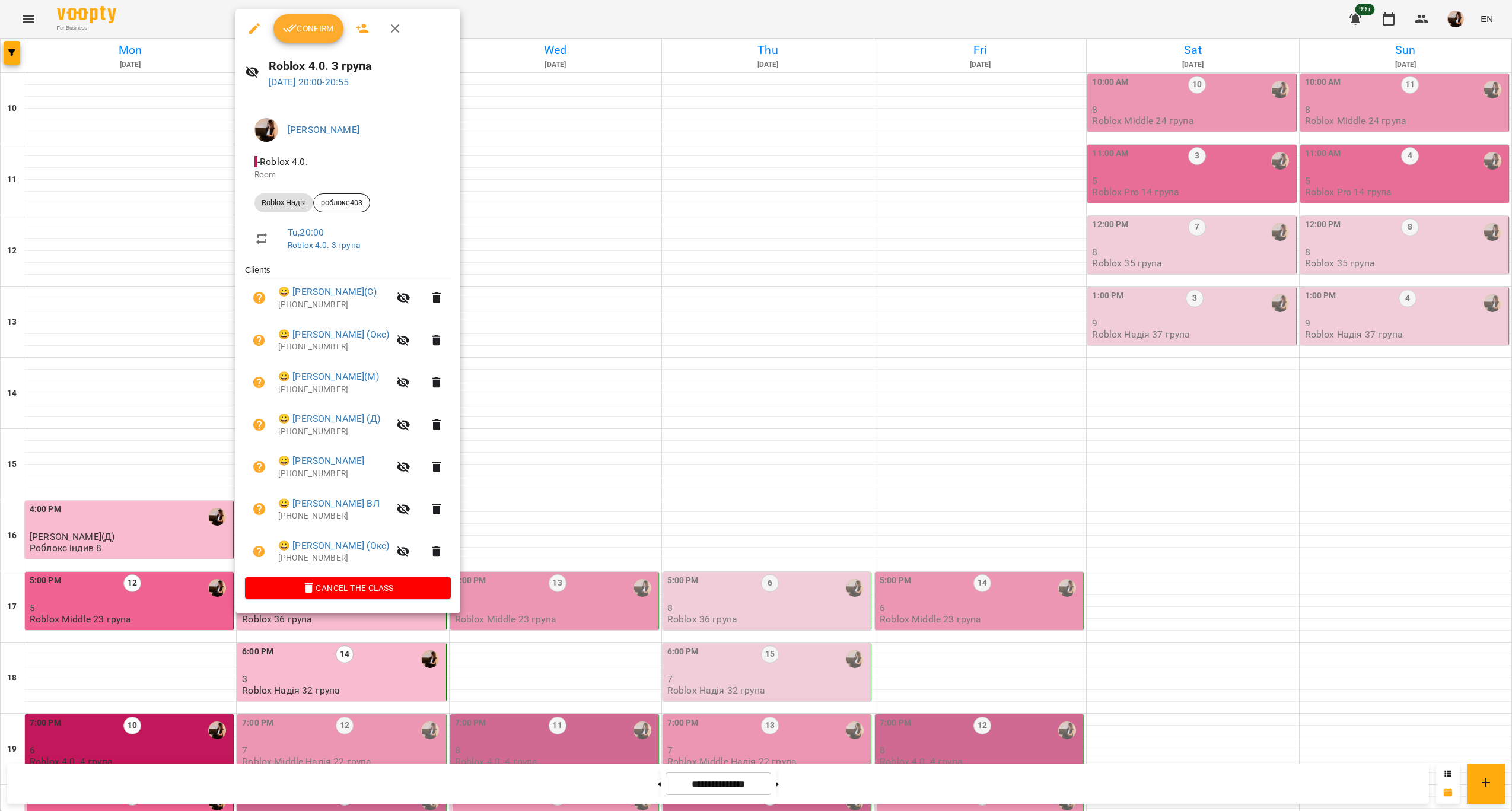
click at [596, 565] on div at bounding box center [756, 405] width 1512 height 811
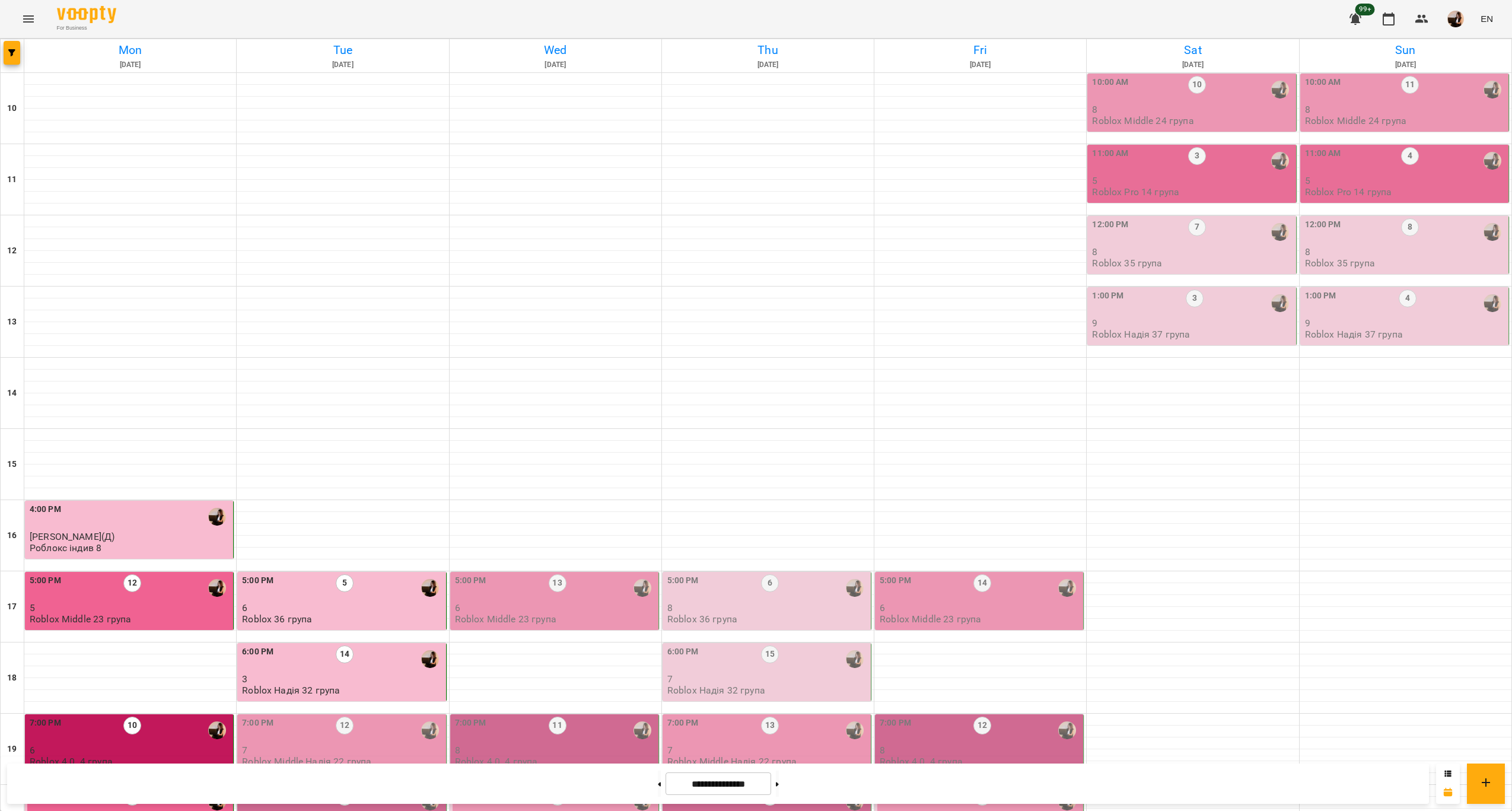
click at [390, 810] on p "7" at bounding box center [342, 822] width 201 height 10
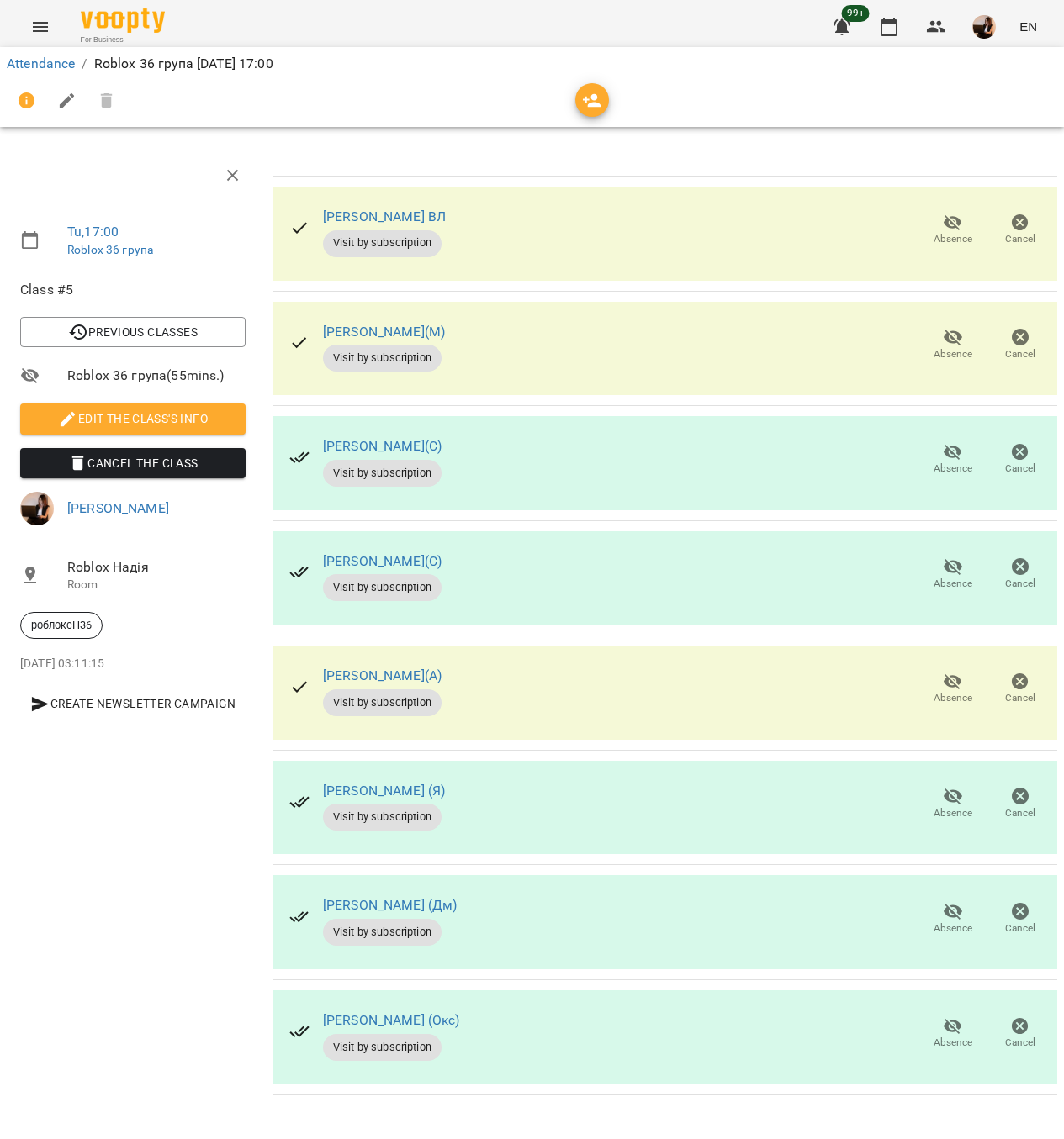
click at [963, 224] on span "Absence" at bounding box center [952, 230] width 47 height 34
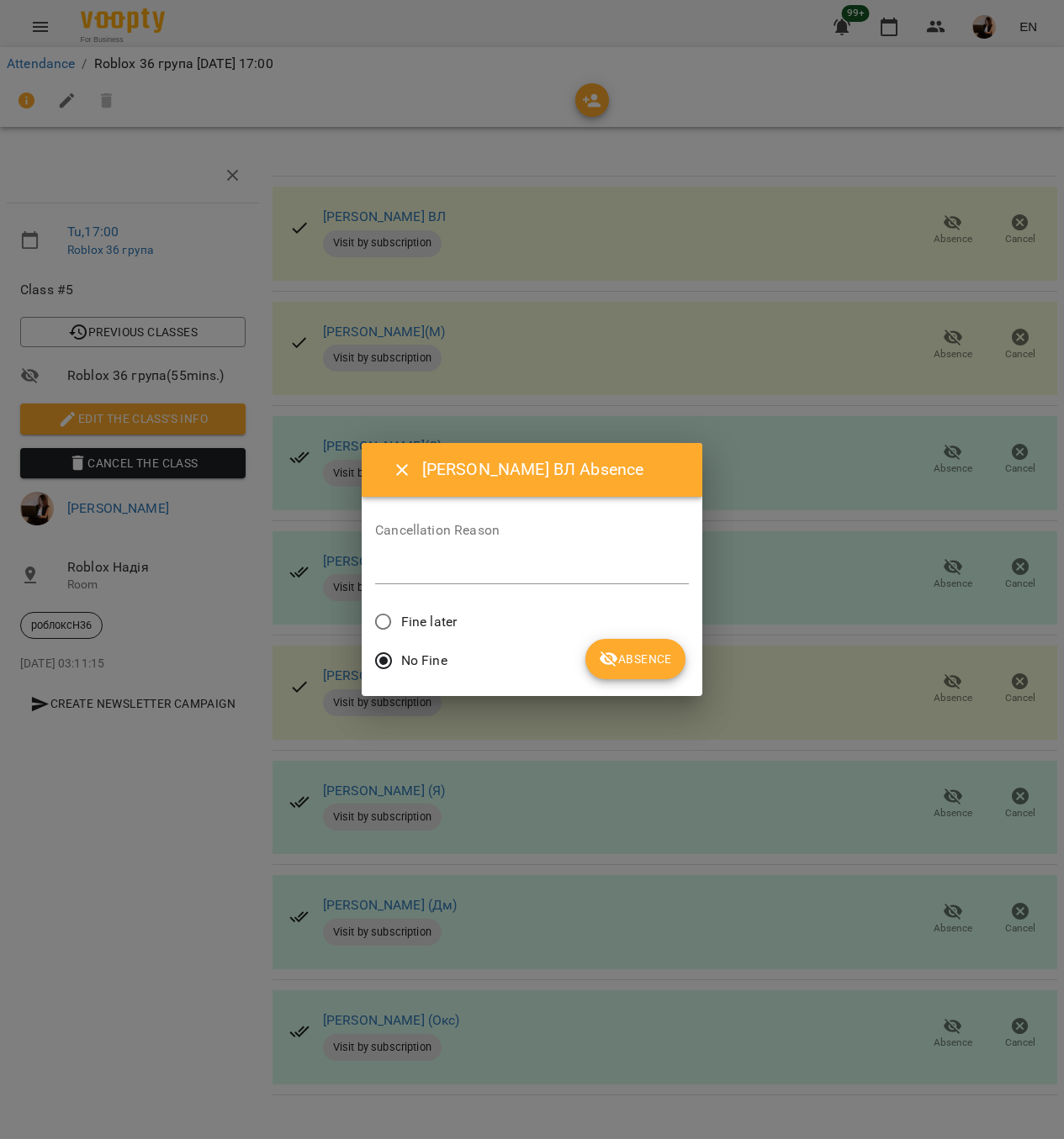
click at [447, 628] on span "Fine later" at bounding box center [429, 622] width 55 height 20
click at [644, 660] on span "Absence" at bounding box center [636, 660] width 74 height 20
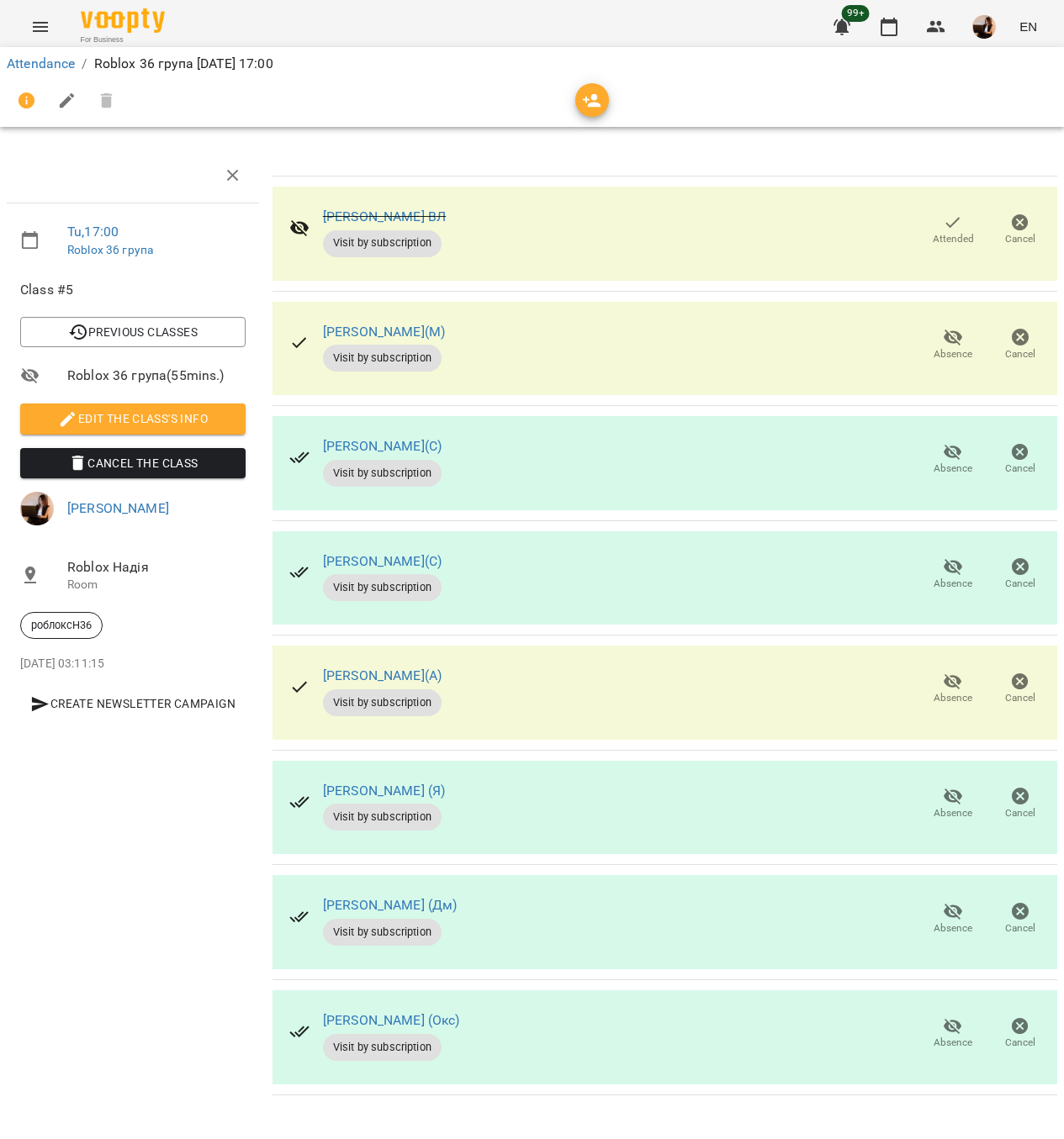
click at [953, 343] on icon "button" at bounding box center [953, 337] width 18 height 16
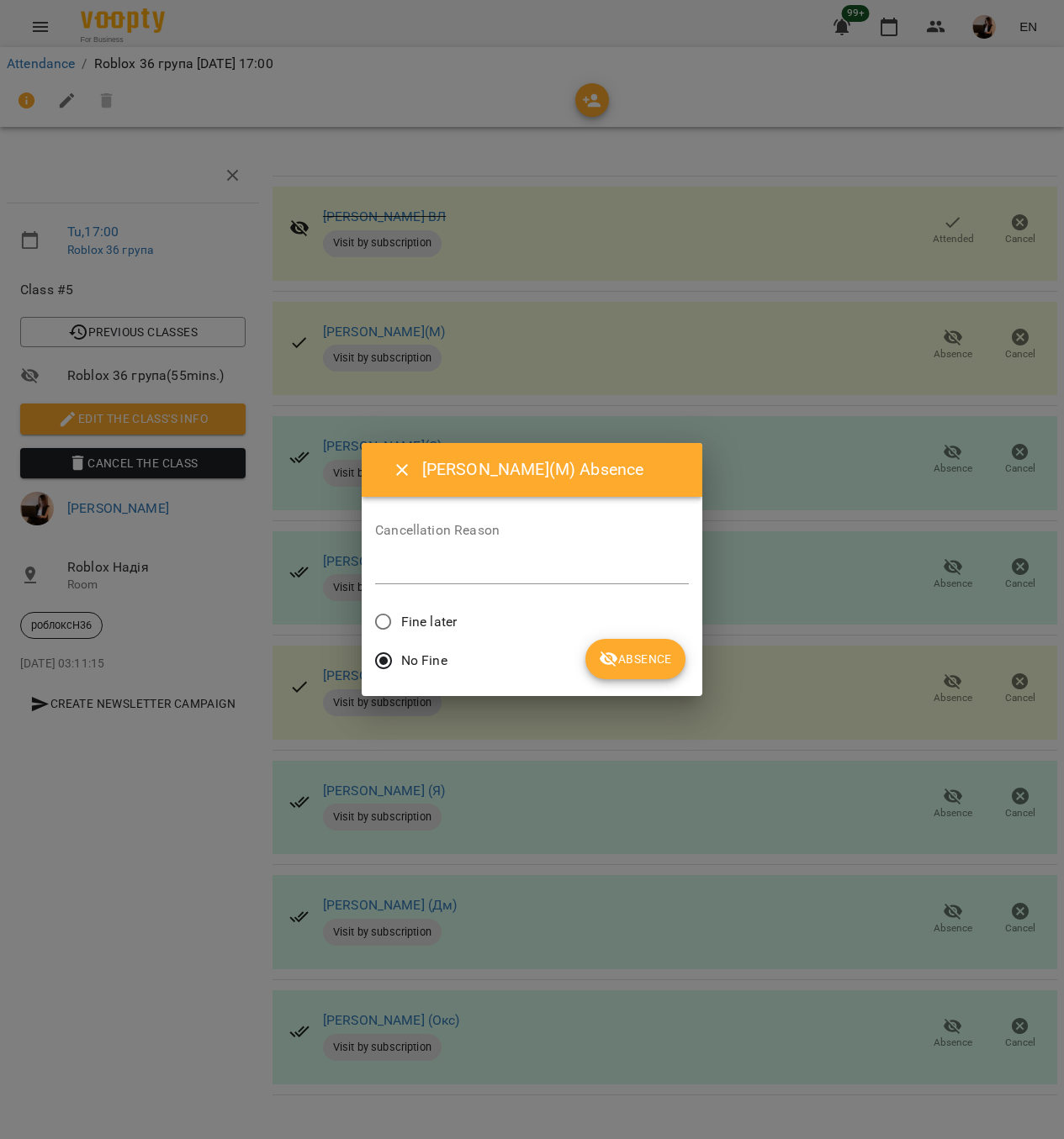
click at [433, 617] on span "Fine later" at bounding box center [429, 622] width 55 height 20
click at [644, 666] on span "Absence" at bounding box center [636, 660] width 74 height 20
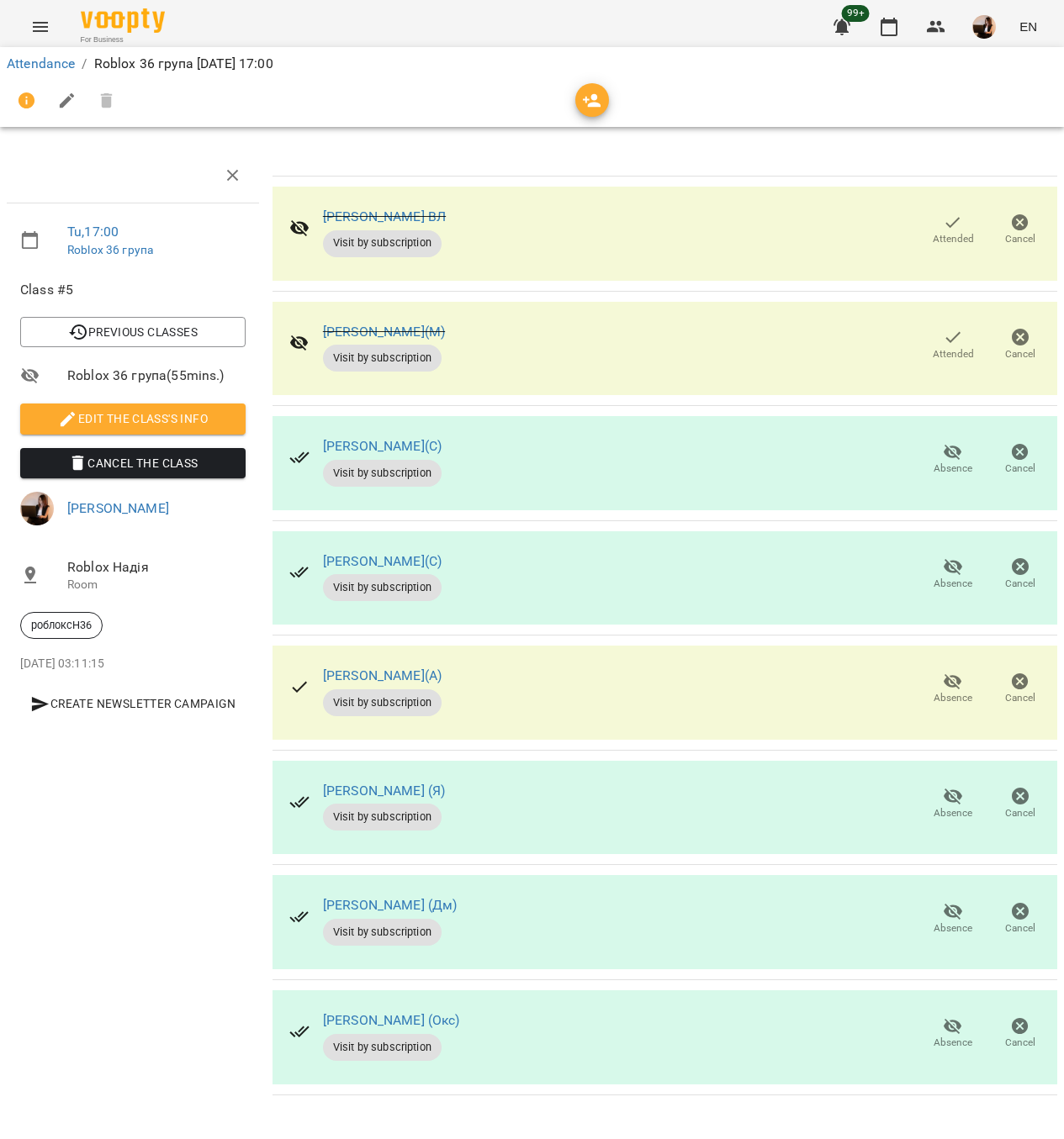
click at [17, 47] on div "Attendance / Roblox 36 група Tue, 16 Sep 2025 17:00" at bounding box center [531, 87] width 1070 height 86
click at [24, 68] on link "Attendance" at bounding box center [40, 62] width 68 height 16
